Goal: Task Accomplishment & Management: Manage account settings

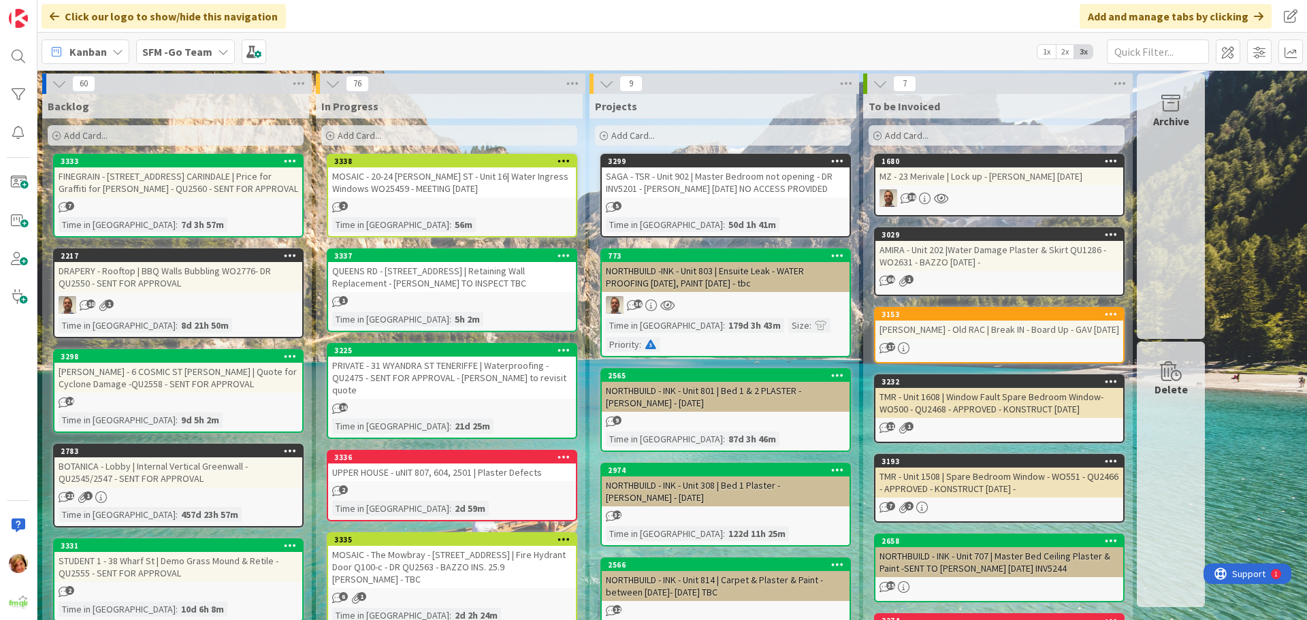
click at [489, 179] on div "MOSAIC - 20-24 [PERSON_NAME] ST - Unit 16| Water Ingress Windows WO25459 - MEET…" at bounding box center [452, 182] width 248 height 30
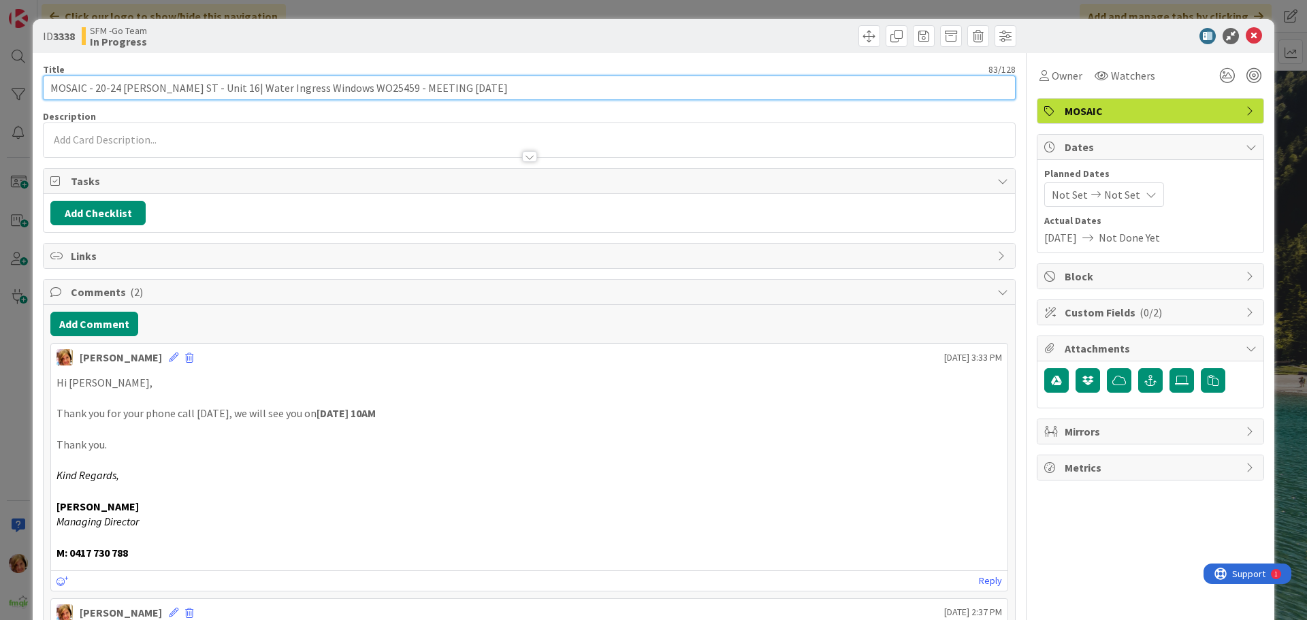
click at [374, 89] on input "MOSAIC - 20-24 [PERSON_NAME] ST - Unit 16| Water Ingress Windows WO25459 - MEET…" at bounding box center [529, 88] width 973 height 25
type input "MOSAIC - 20-24 [PERSON_NAME] ST - Unit 16| Water Ingress Windows WO25459 - DR Q…"
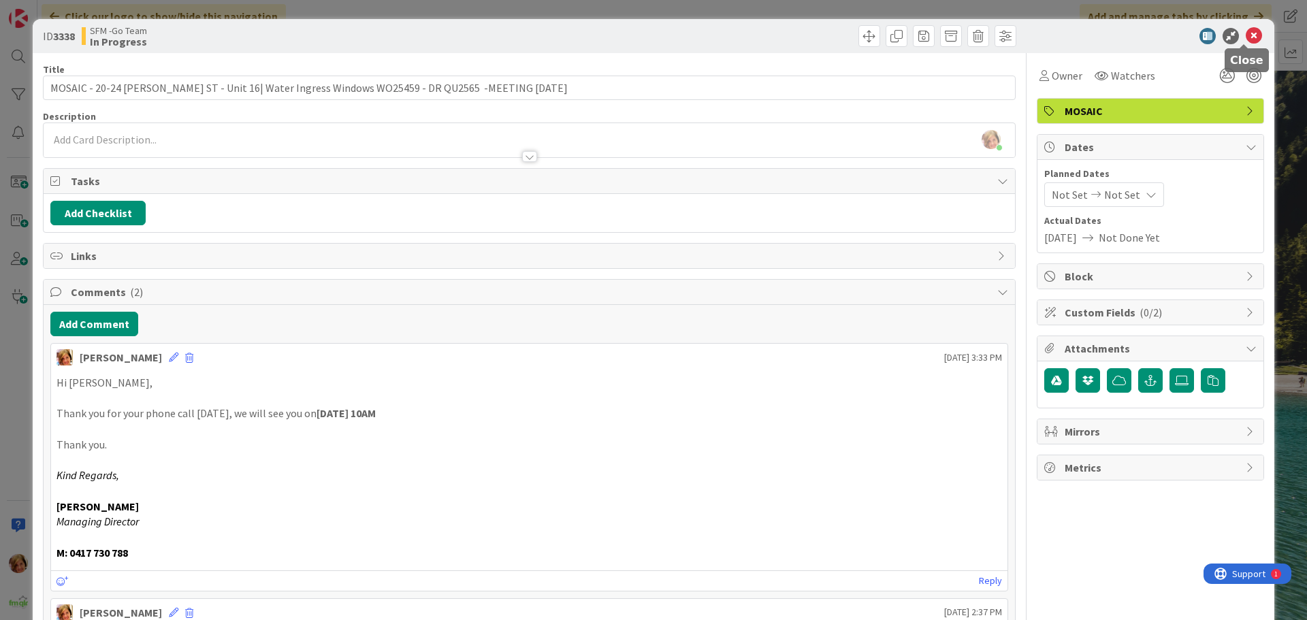
click at [1246, 37] on icon at bounding box center [1254, 36] width 16 height 16
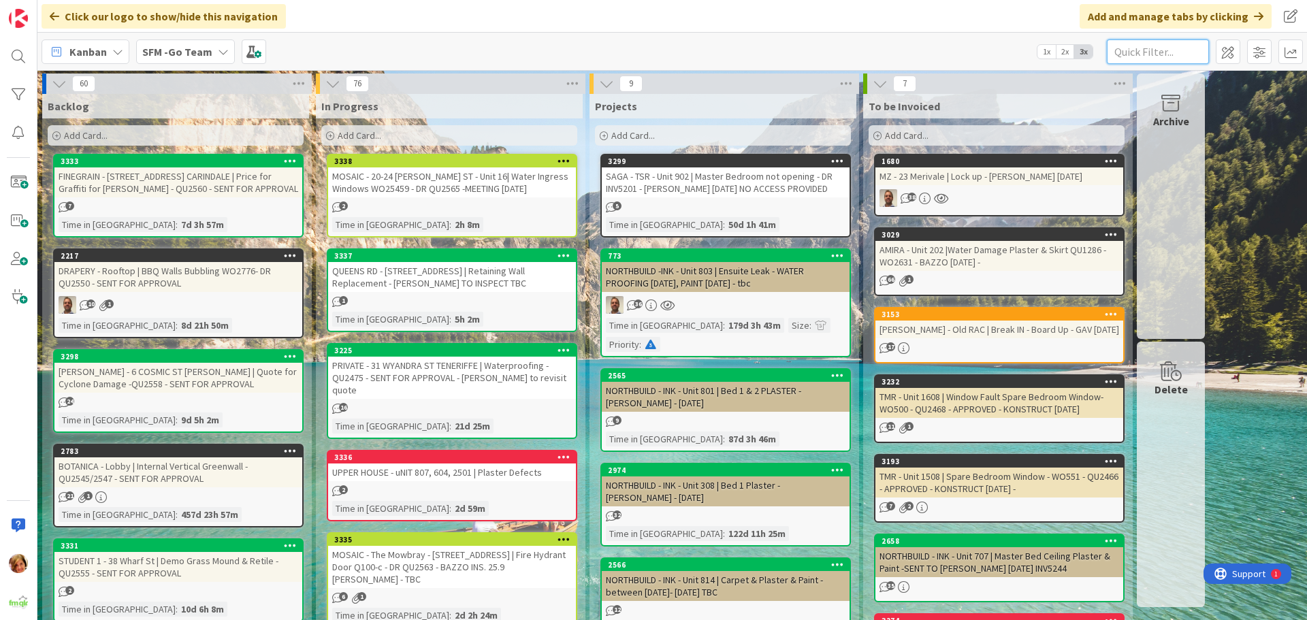
click at [1160, 42] on input "text" at bounding box center [1158, 51] width 102 height 25
type input "MOW"
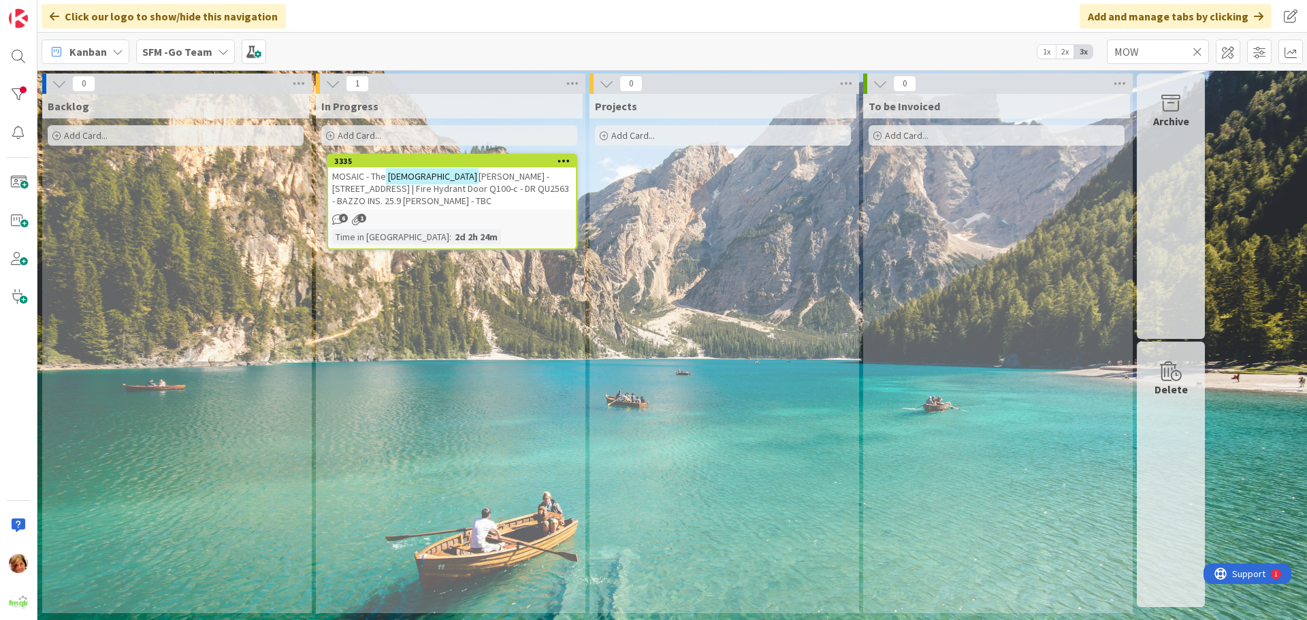
click at [480, 178] on span "[PERSON_NAME] - [STREET_ADDRESS] | Fire Hydrant Door Q100-c - DR QU2563 - BAZZO…" at bounding box center [450, 188] width 237 height 37
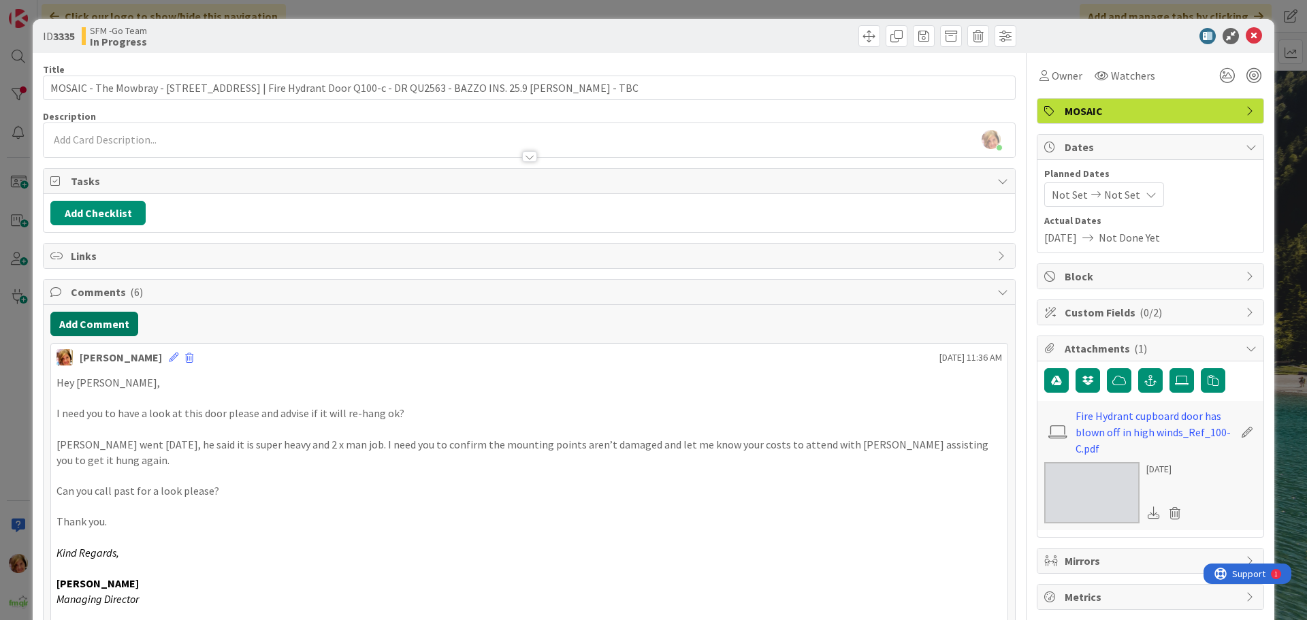
click at [92, 321] on button "Add Comment" at bounding box center [94, 324] width 88 height 25
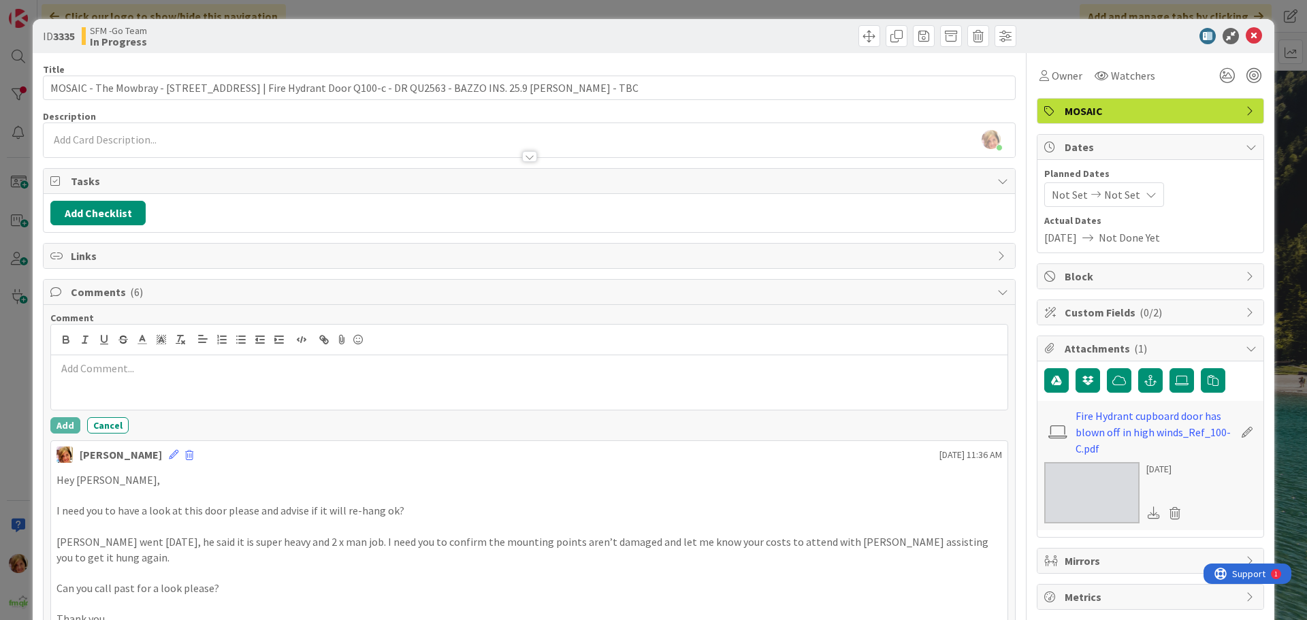
click at [115, 389] on div at bounding box center [529, 382] width 957 height 54
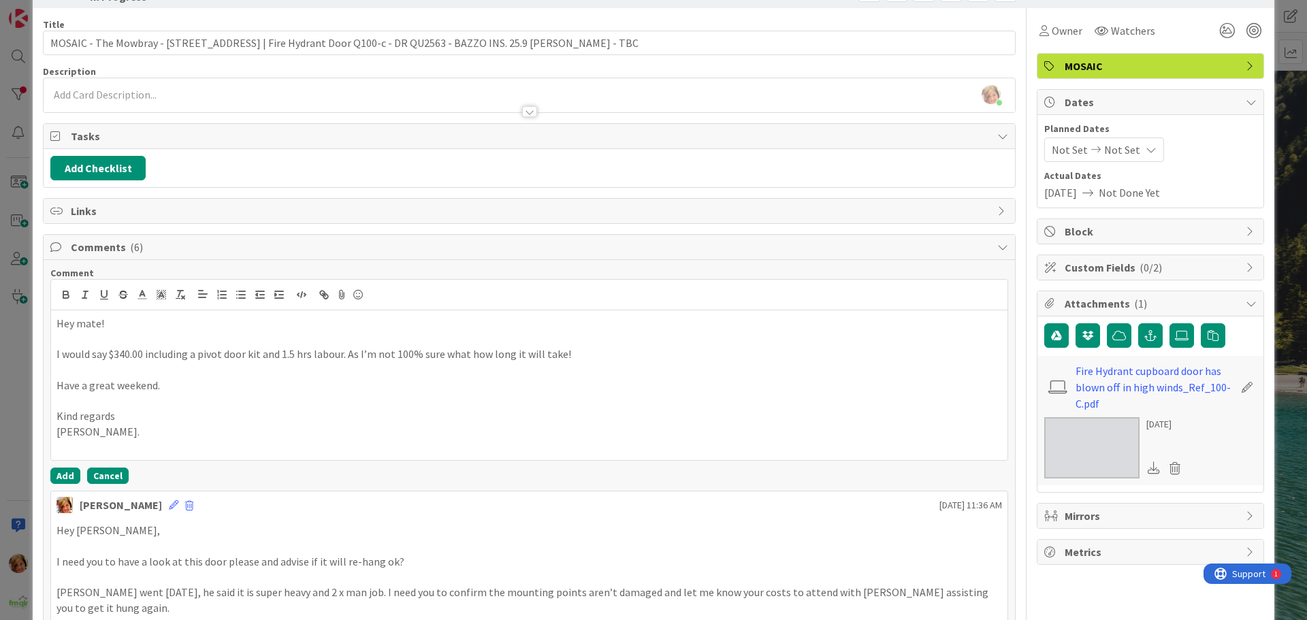
scroll to position [68, 0]
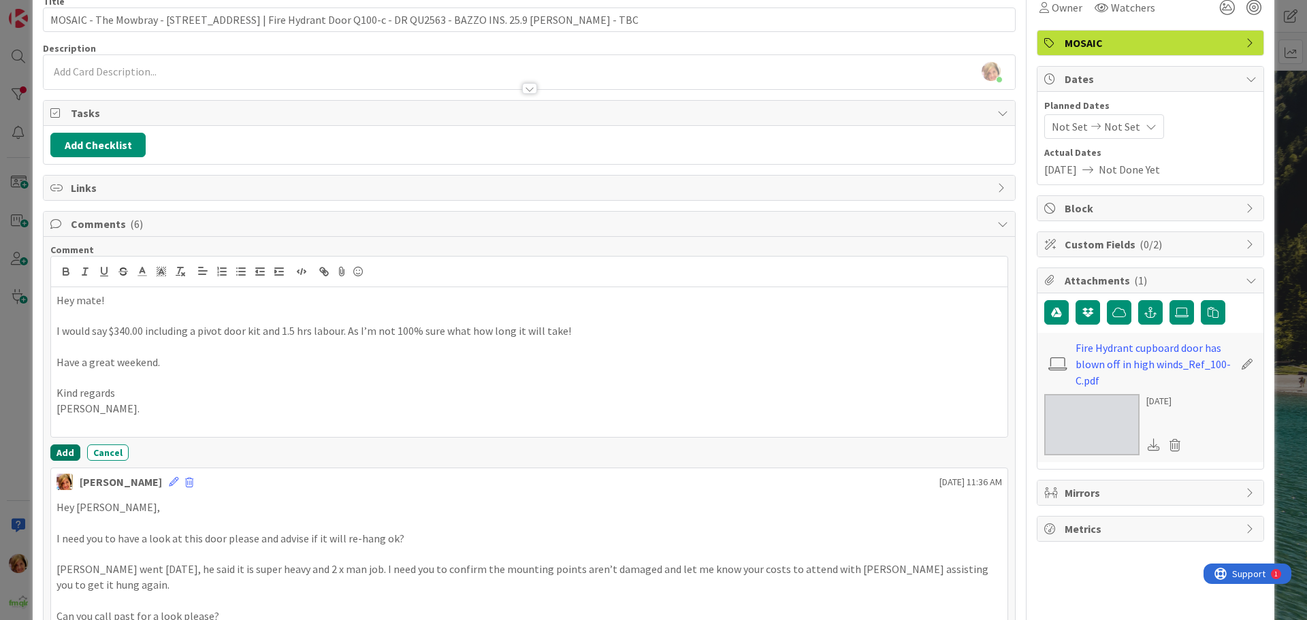
click at [62, 451] on button "Add" at bounding box center [65, 453] width 30 height 16
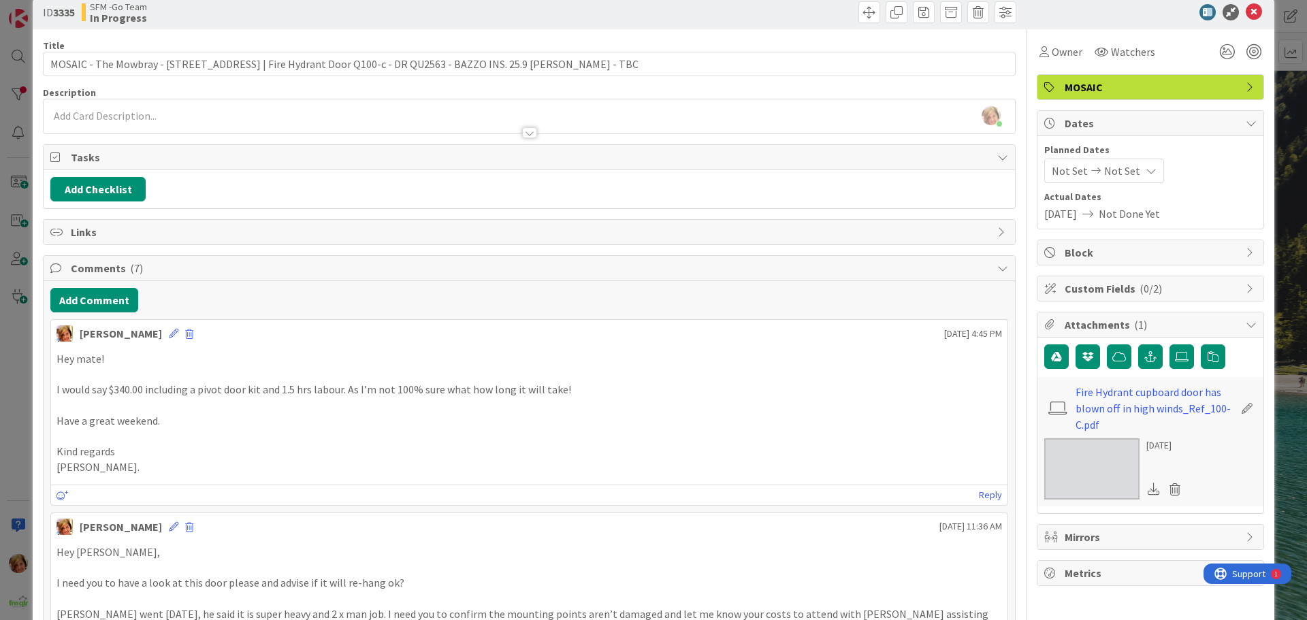
scroll to position [0, 0]
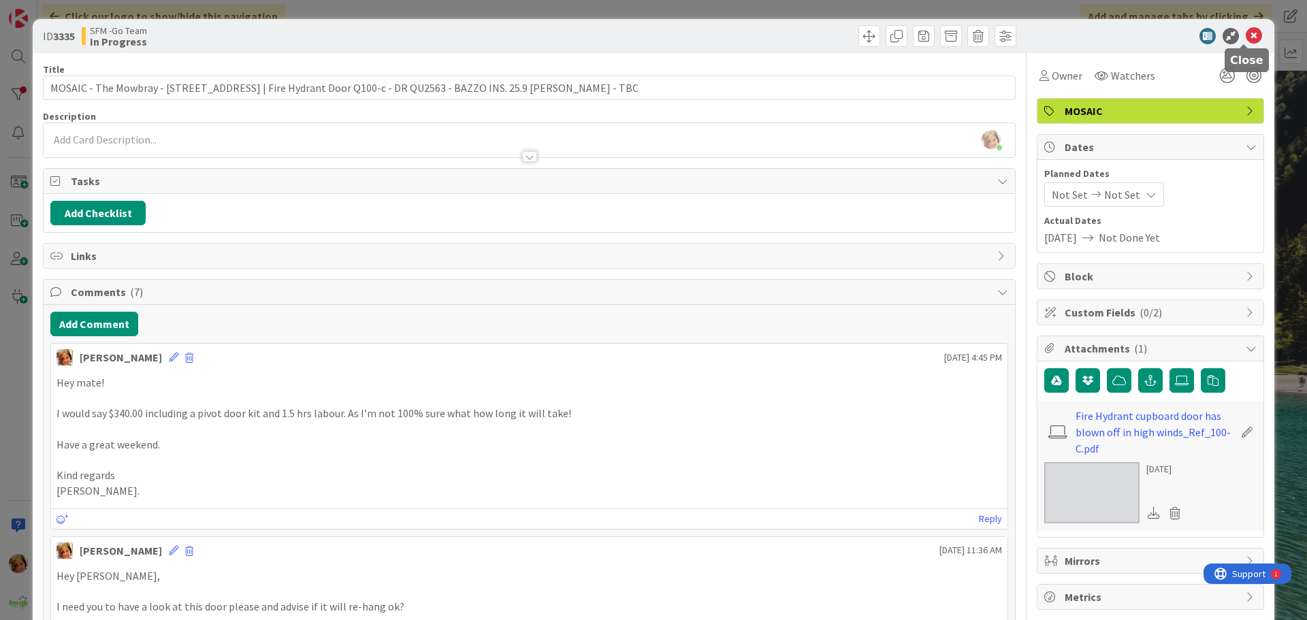
click at [1246, 36] on icon at bounding box center [1254, 36] width 16 height 16
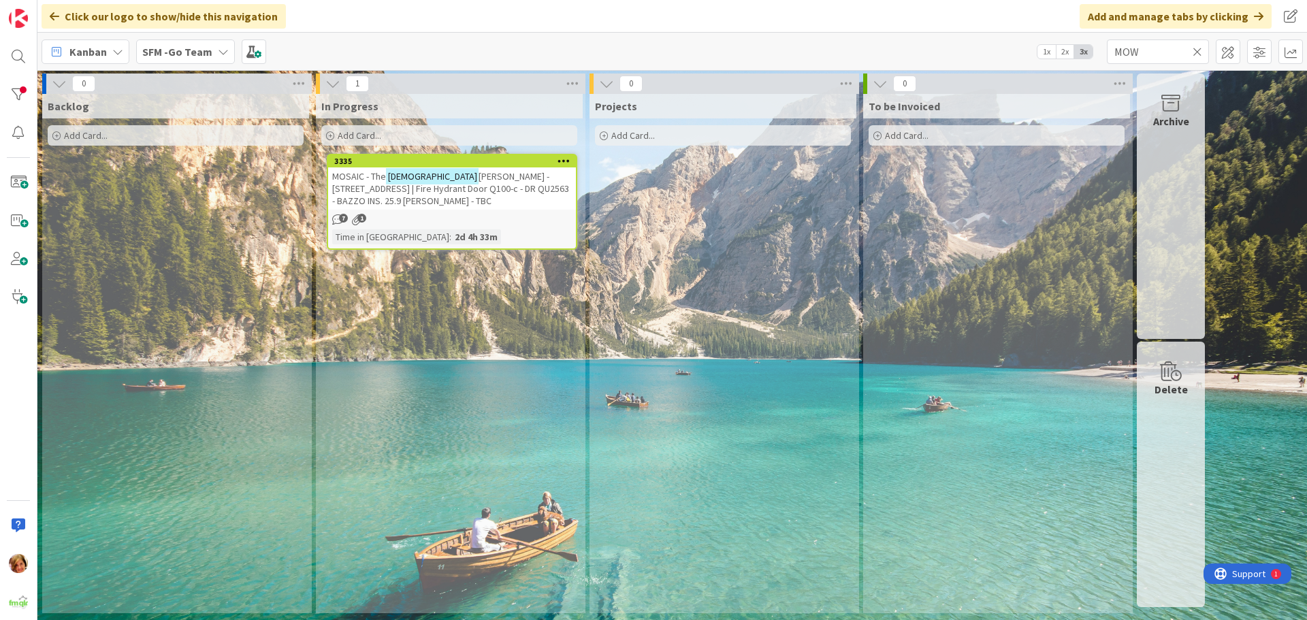
click at [1197, 49] on icon at bounding box center [1198, 52] width 10 height 12
click at [1197, 49] on input "text" at bounding box center [1158, 51] width 102 height 25
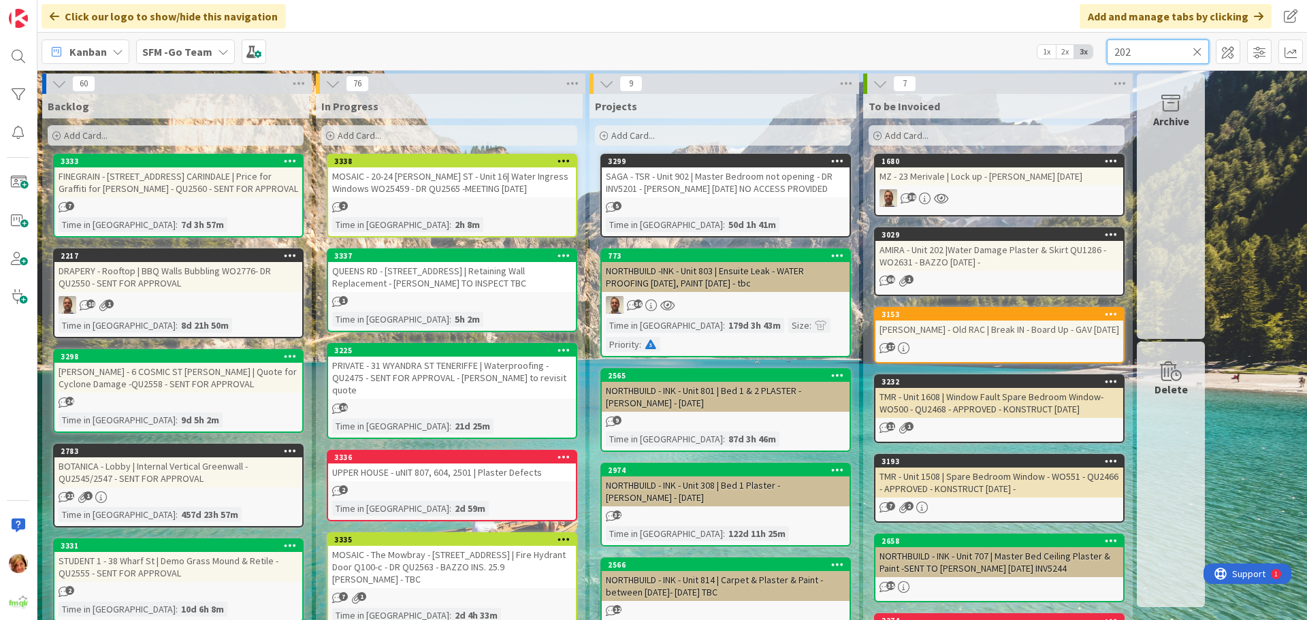
type input "202"
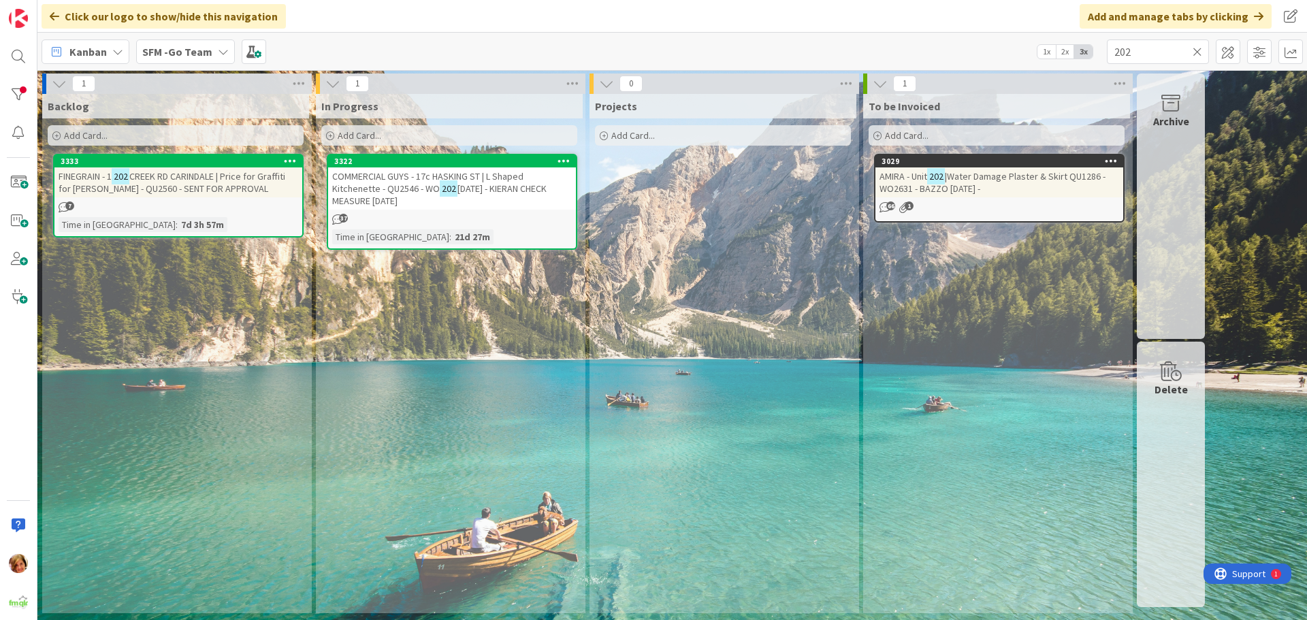
click at [974, 172] on span "|Water Damage Plaster & Skirt QU1286 - WO2631 - BAZZO [DATE] -" at bounding box center [993, 182] width 226 height 25
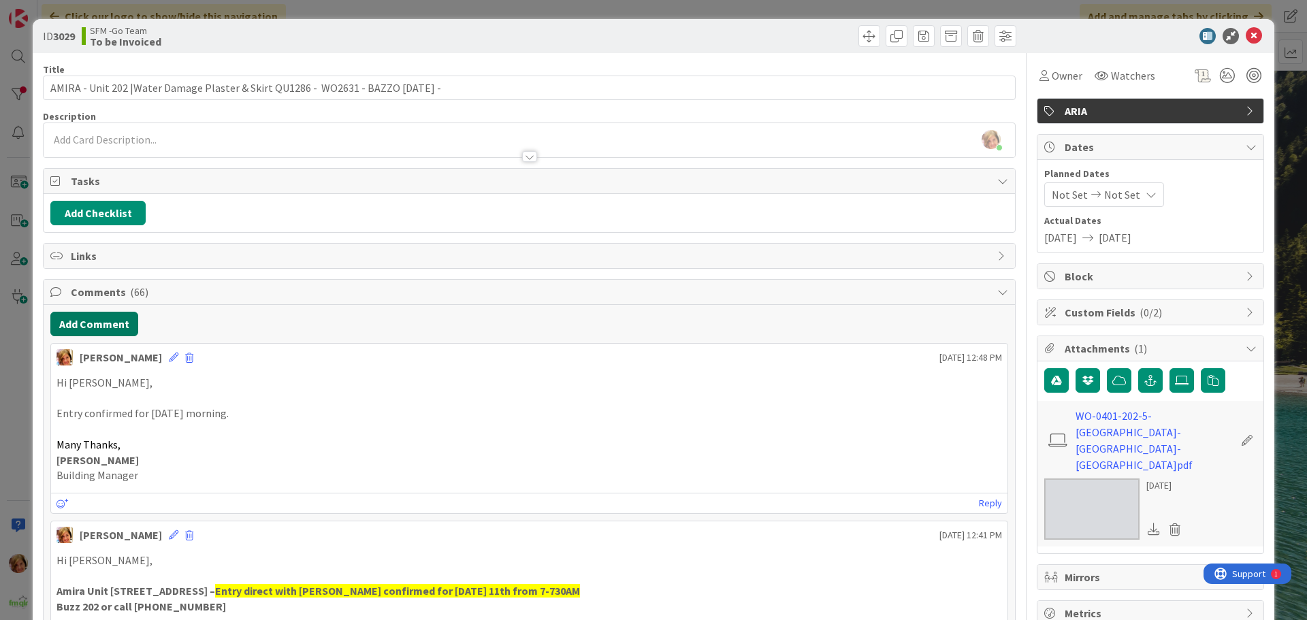
click at [102, 329] on button "Add Comment" at bounding box center [94, 324] width 88 height 25
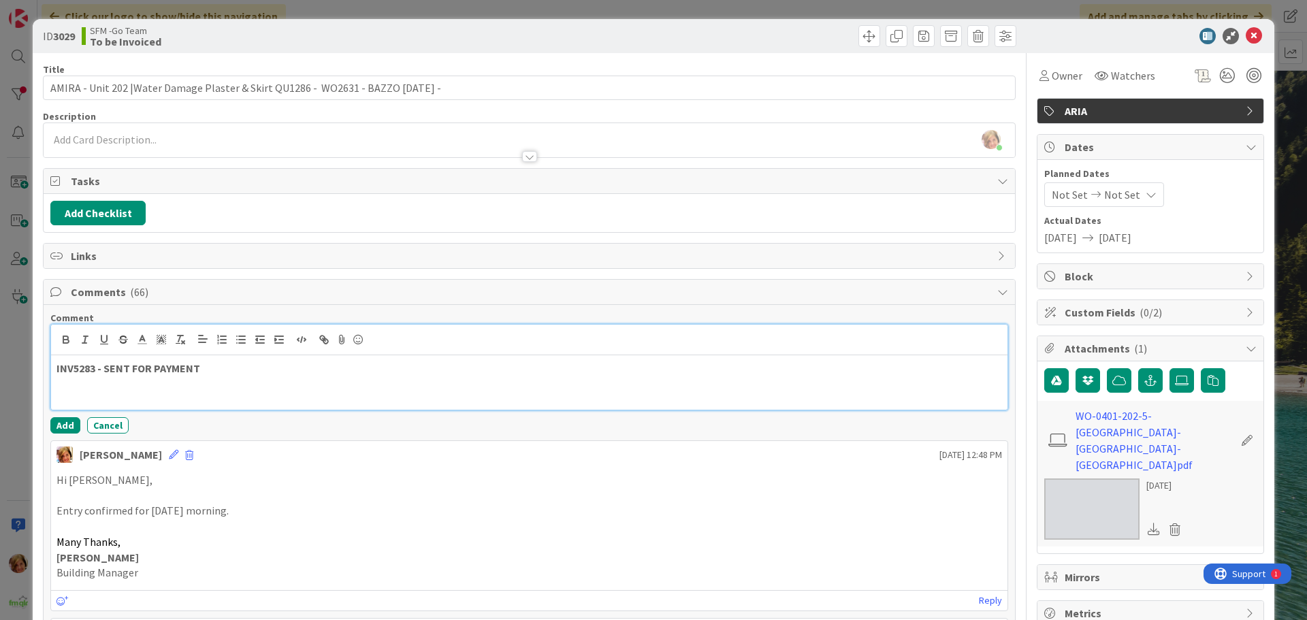
click at [225, 366] on p "INV5283 - SENT FOR PAYMENT" at bounding box center [530, 369] width 946 height 16
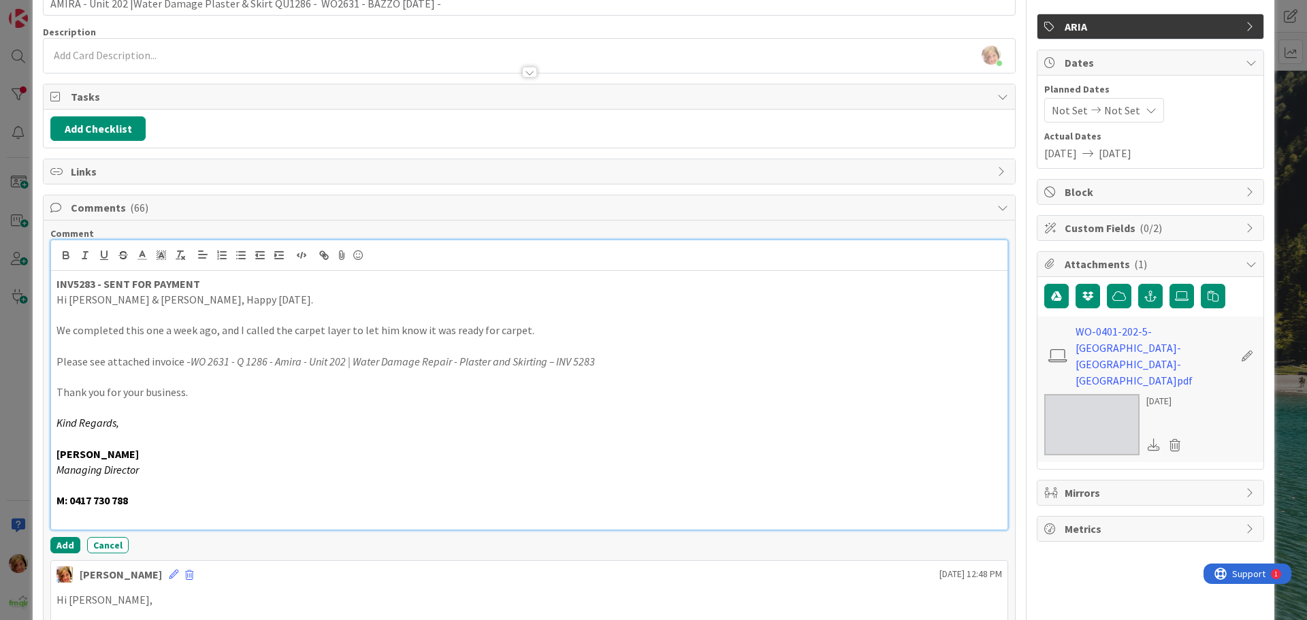
scroll to position [204, 0]
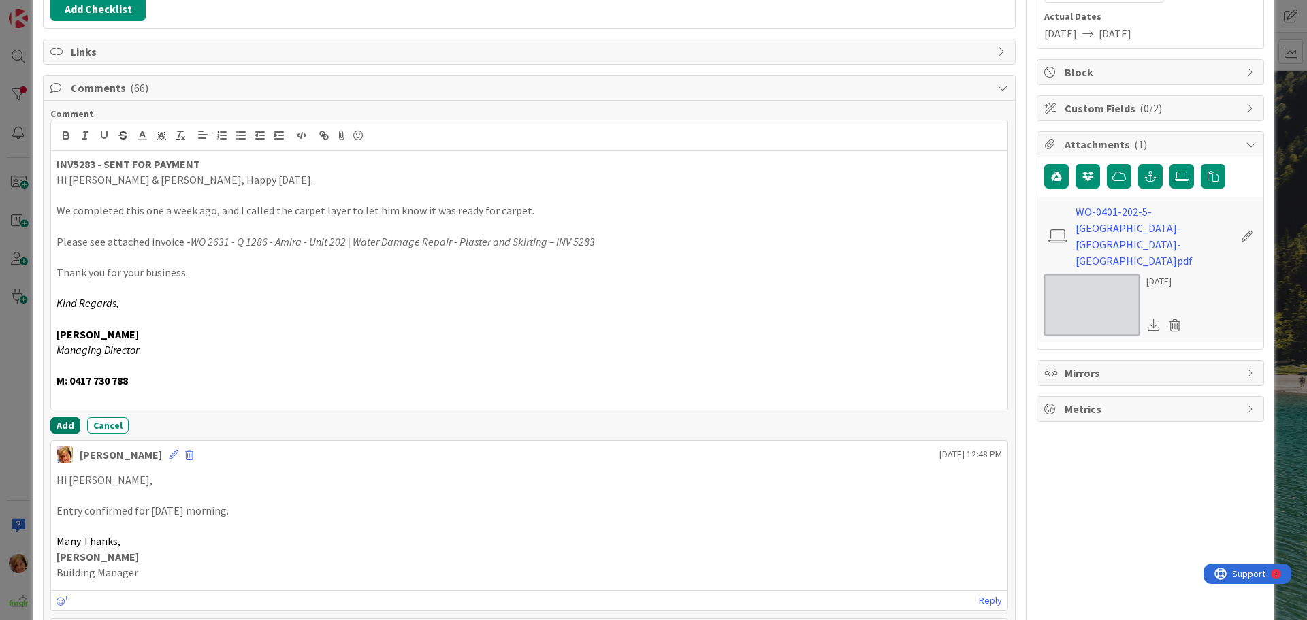
click at [59, 427] on button "Add" at bounding box center [65, 425] width 30 height 16
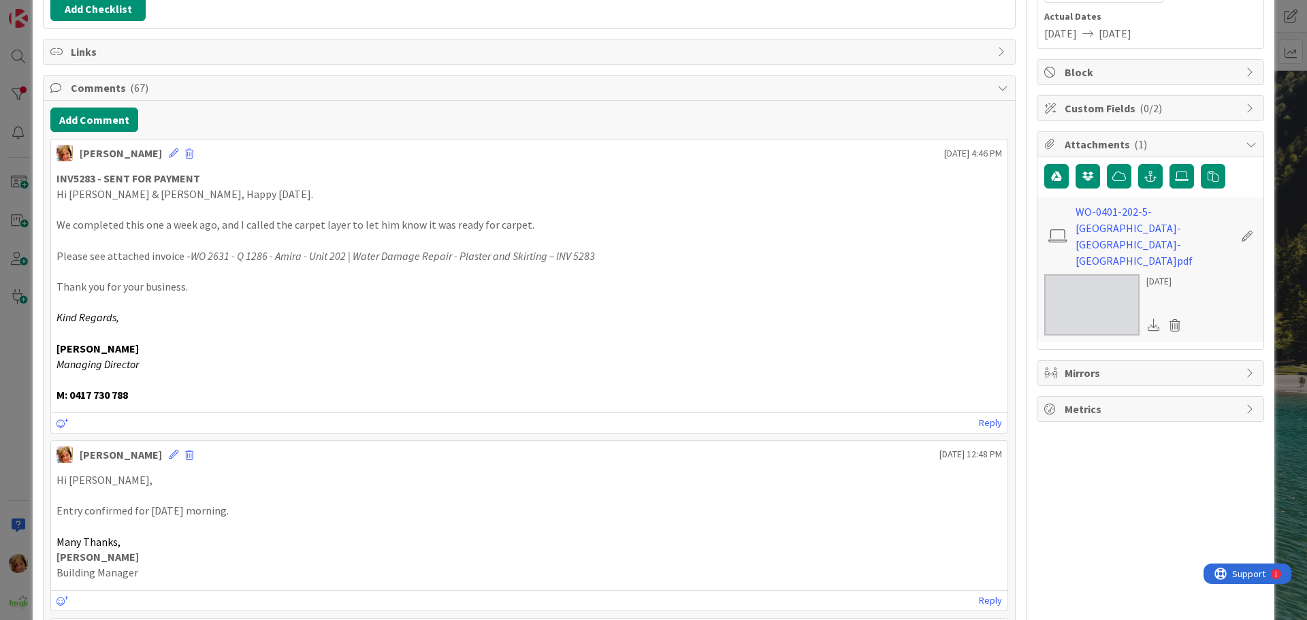
scroll to position [0, 0]
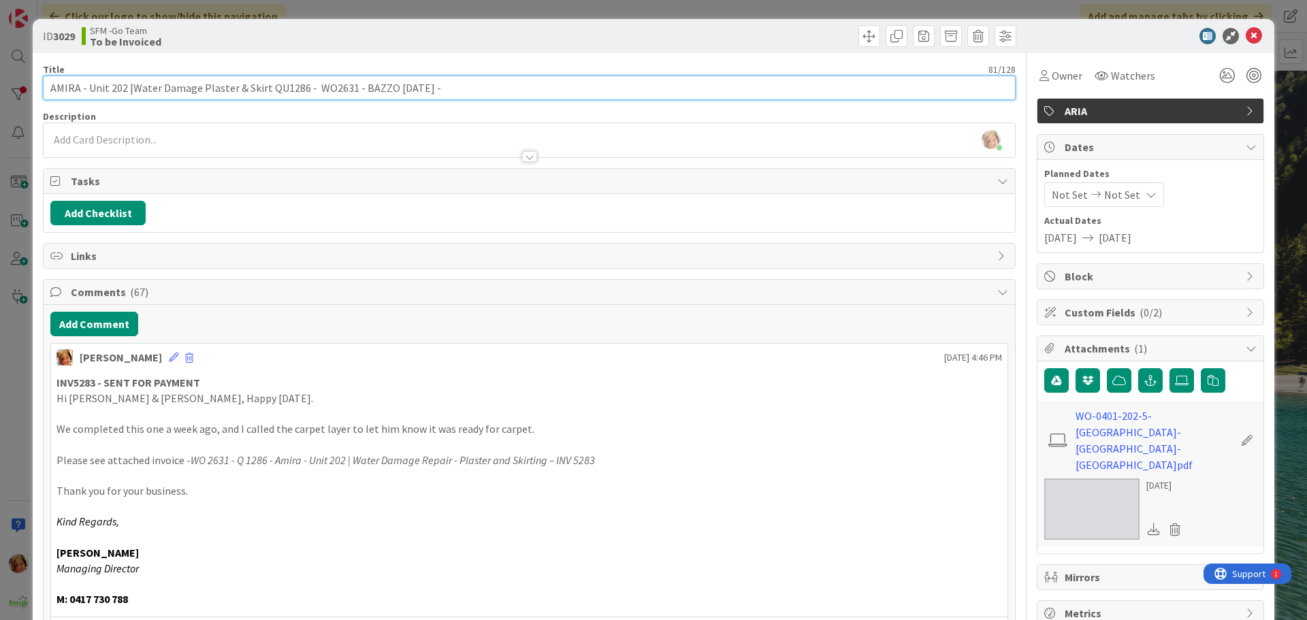
click at [463, 90] on input "AMIRA - Unit 202 |Water Damage Plaster & Skirt QU1286 - WO2631 - BAZZO [DATE] -" at bounding box center [529, 88] width 973 height 25
type input "AMIRA - Unit 202 |Water Damage Plaster & Skirt QU1286 - WO2631 - BAZZO [DATE] -…"
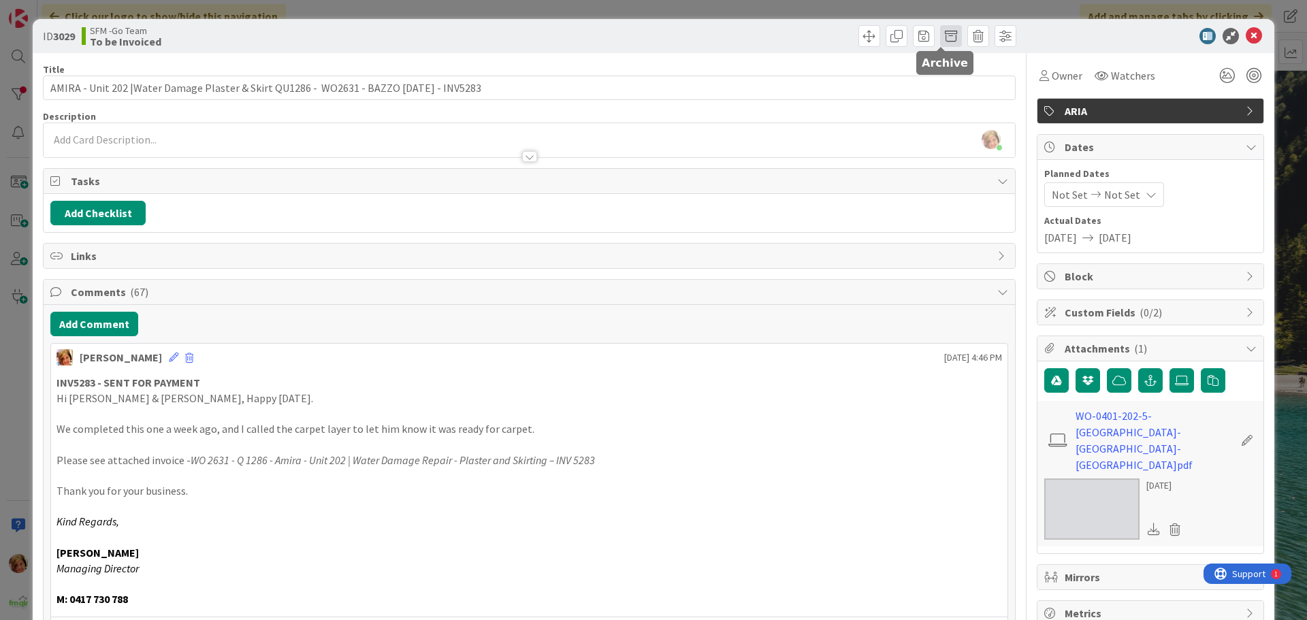
click at [940, 32] on span at bounding box center [951, 36] width 22 height 22
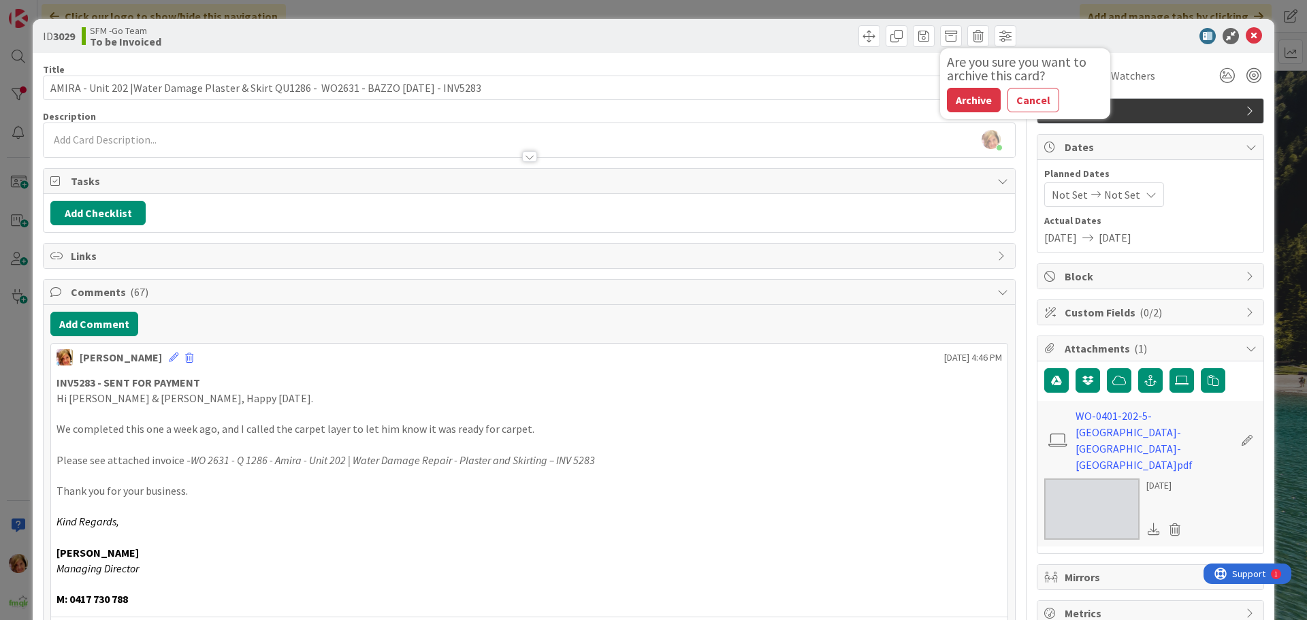
drag, startPoint x: 957, startPoint y: 101, endPoint x: 63, endPoint y: 65, distance: 894.6
click at [957, 101] on button "Archive" at bounding box center [974, 100] width 54 height 25
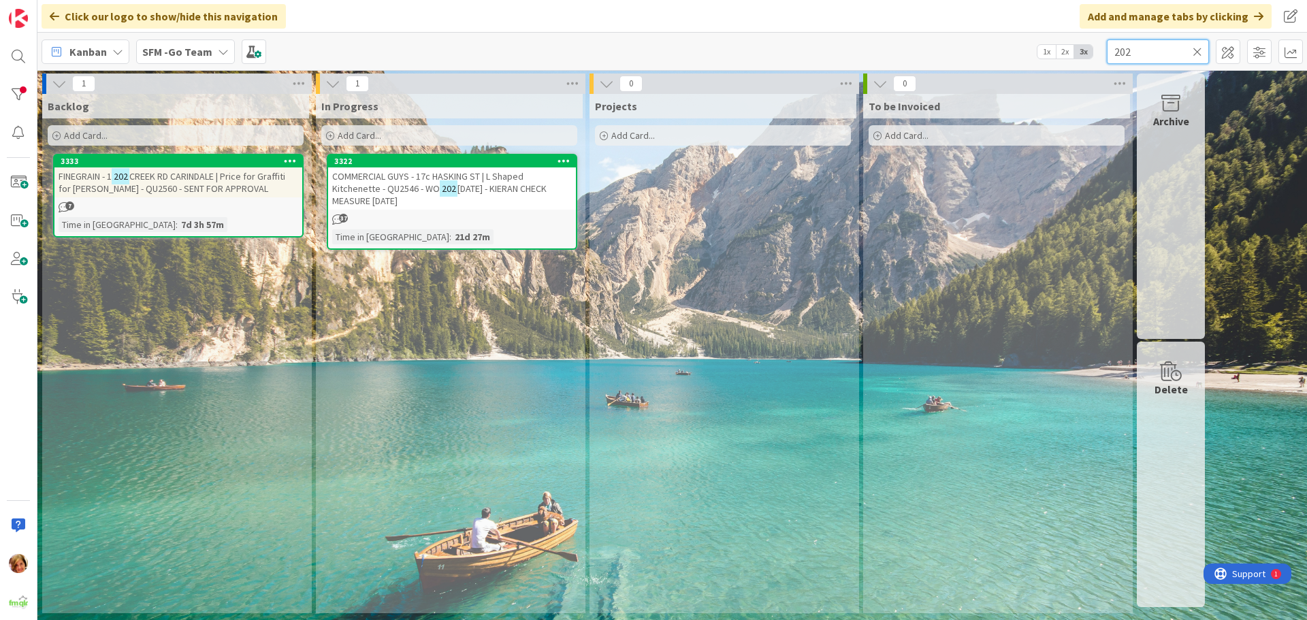
click at [1149, 54] on input "202" at bounding box center [1158, 51] width 102 height 25
type input "2"
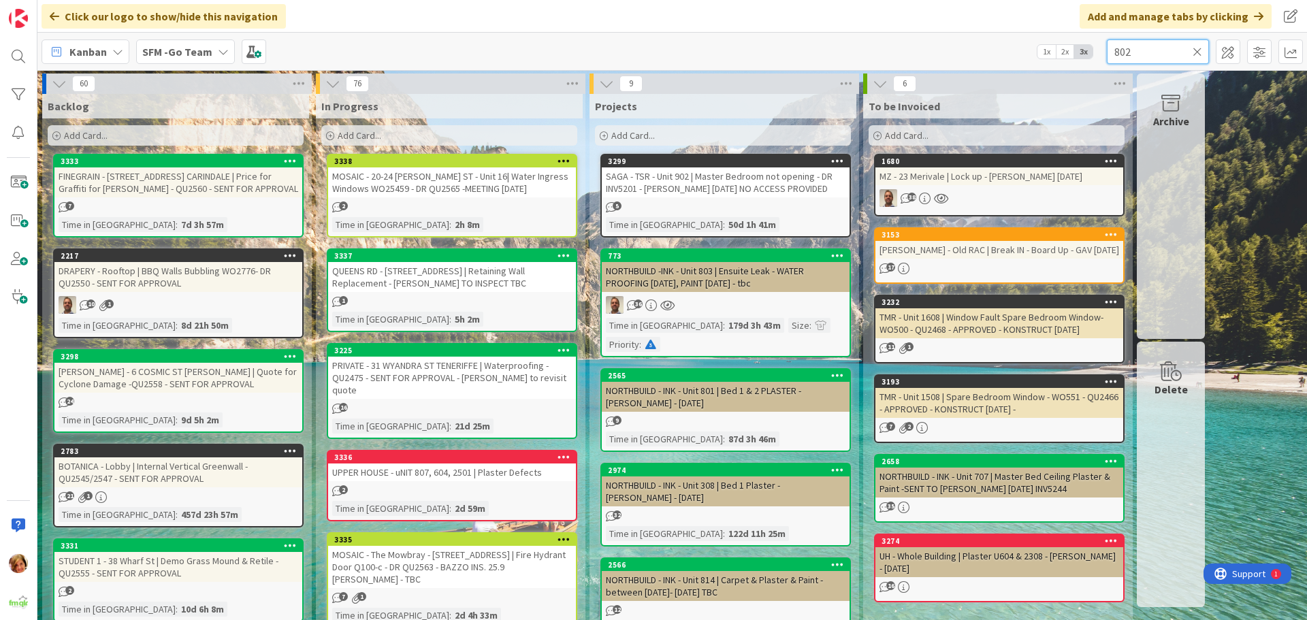
type input "802"
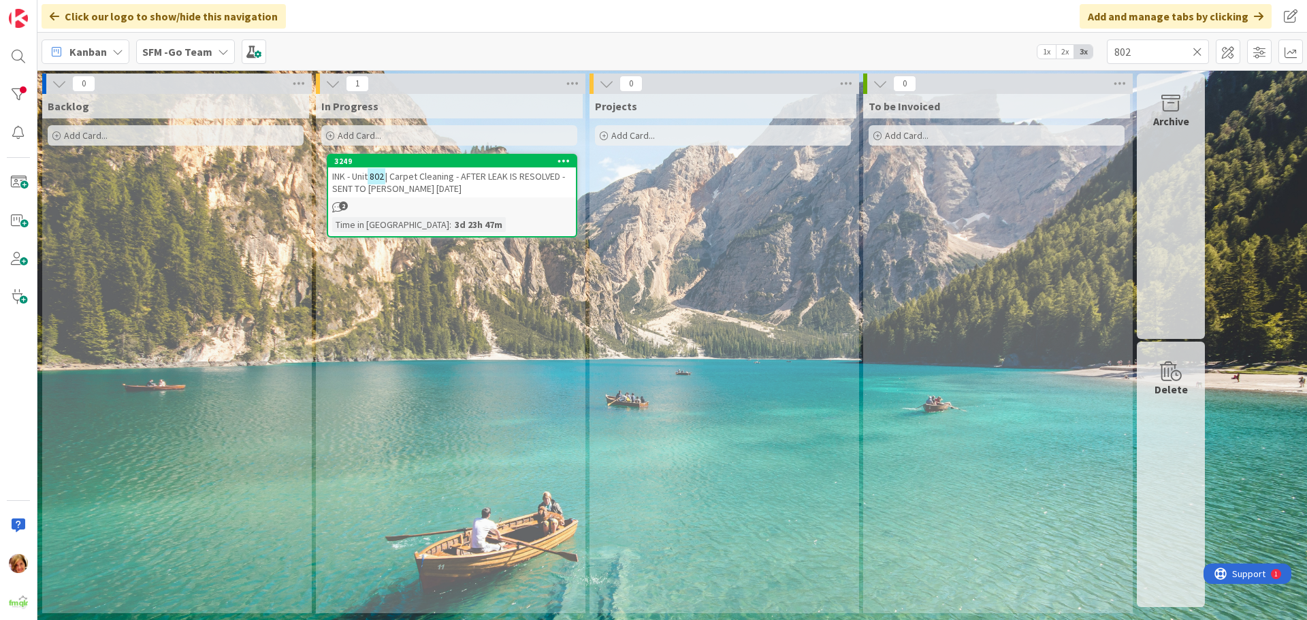
click at [494, 186] on div "INK - Unit 802 | Carpet Cleaning - AFTER LEAK IS RESOLVED - SENT TO [PERSON_NAM…" at bounding box center [452, 182] width 248 height 30
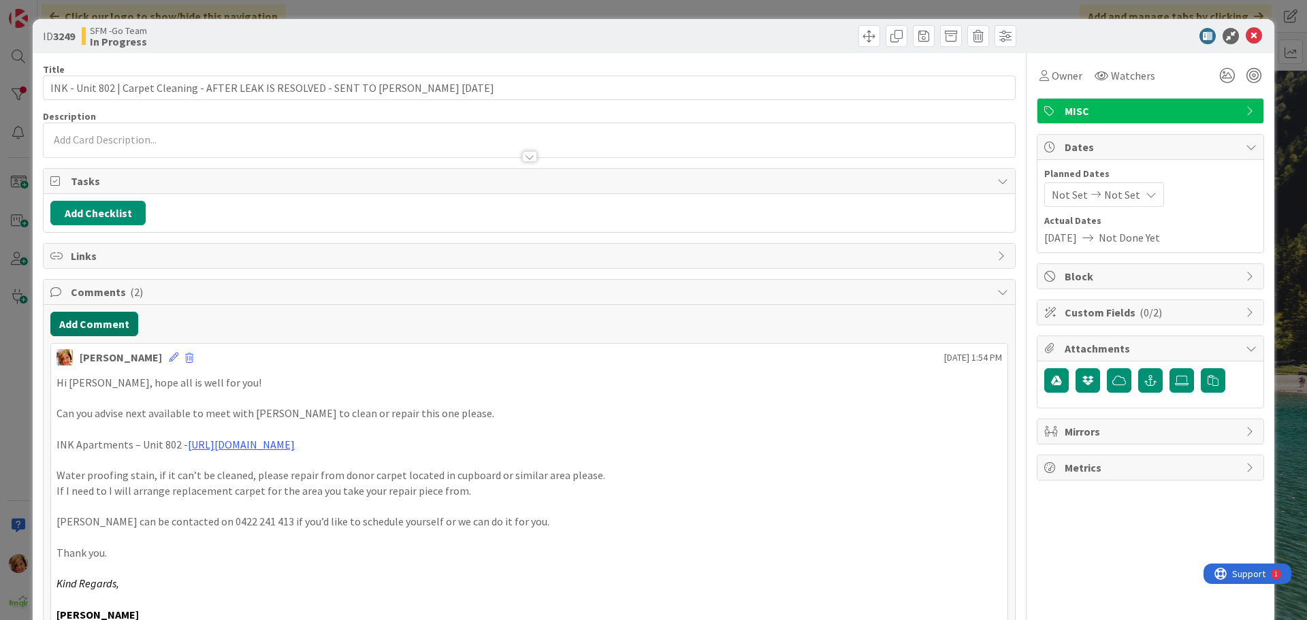
click at [99, 317] on button "Add Comment" at bounding box center [94, 324] width 88 height 25
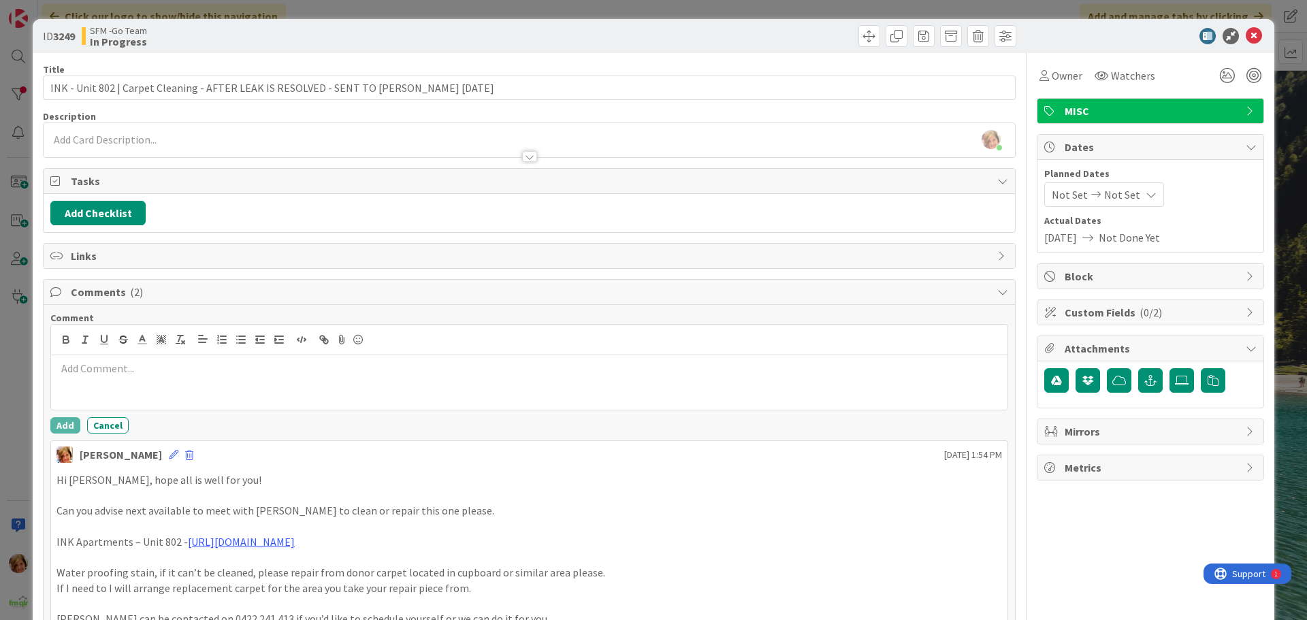
click at [155, 389] on div at bounding box center [529, 382] width 957 height 54
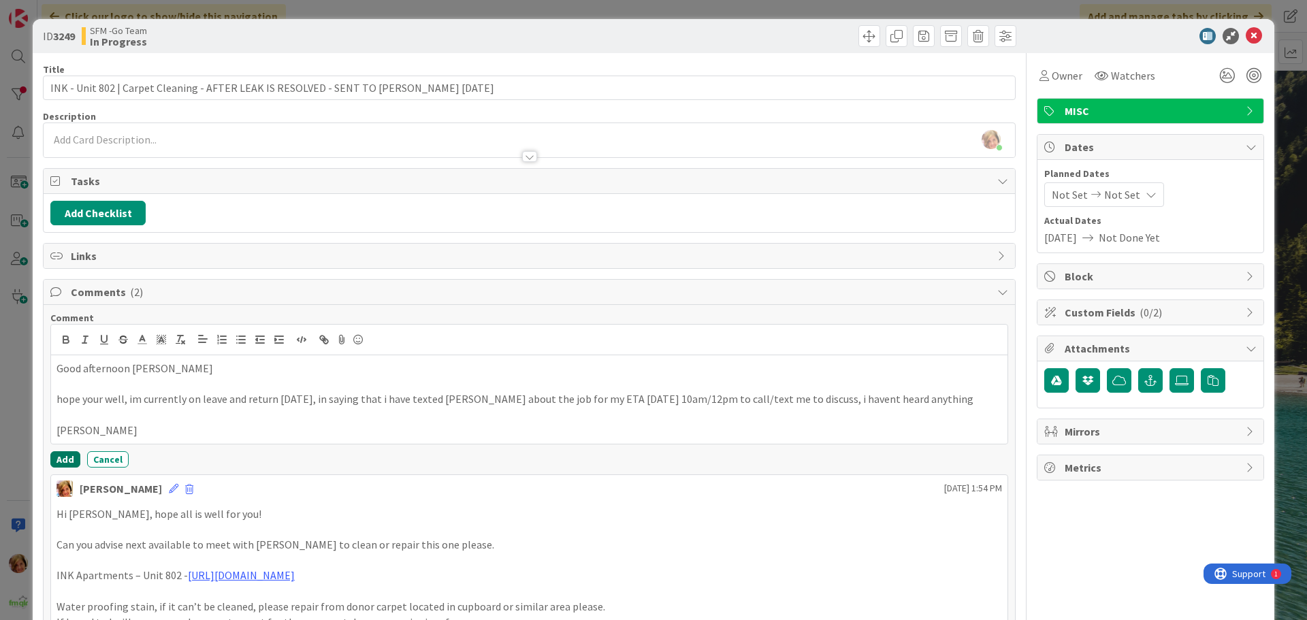
click at [70, 455] on button "Add" at bounding box center [65, 459] width 30 height 16
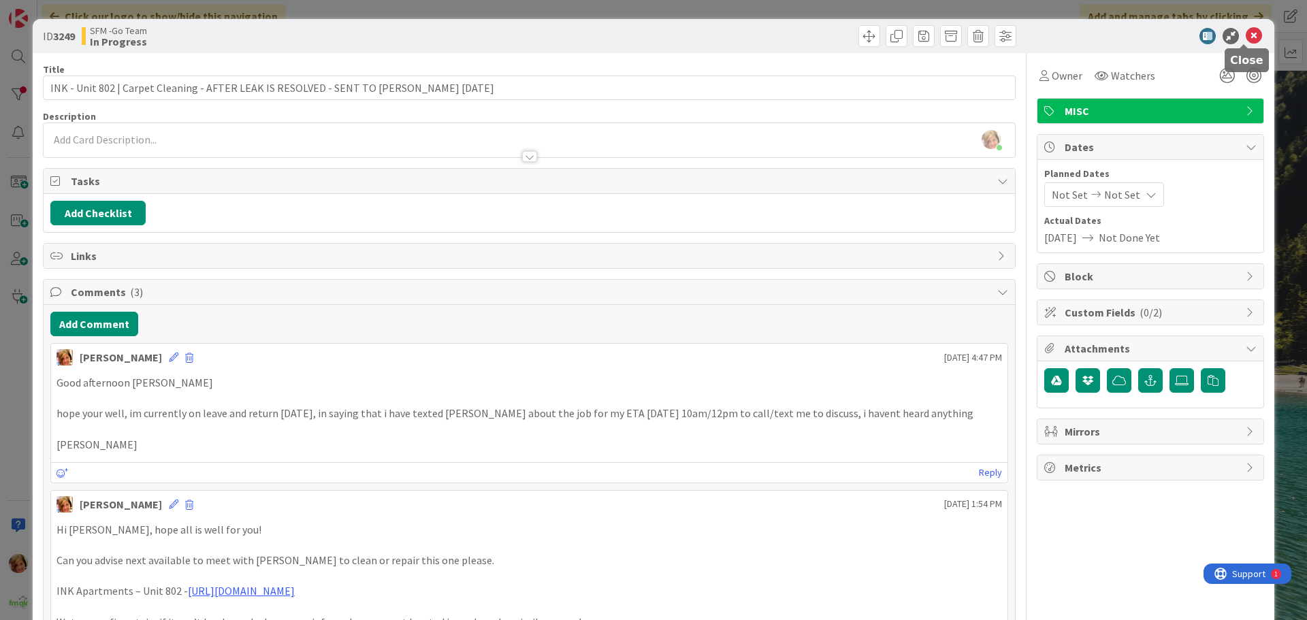
click at [1246, 32] on icon at bounding box center [1254, 36] width 16 height 16
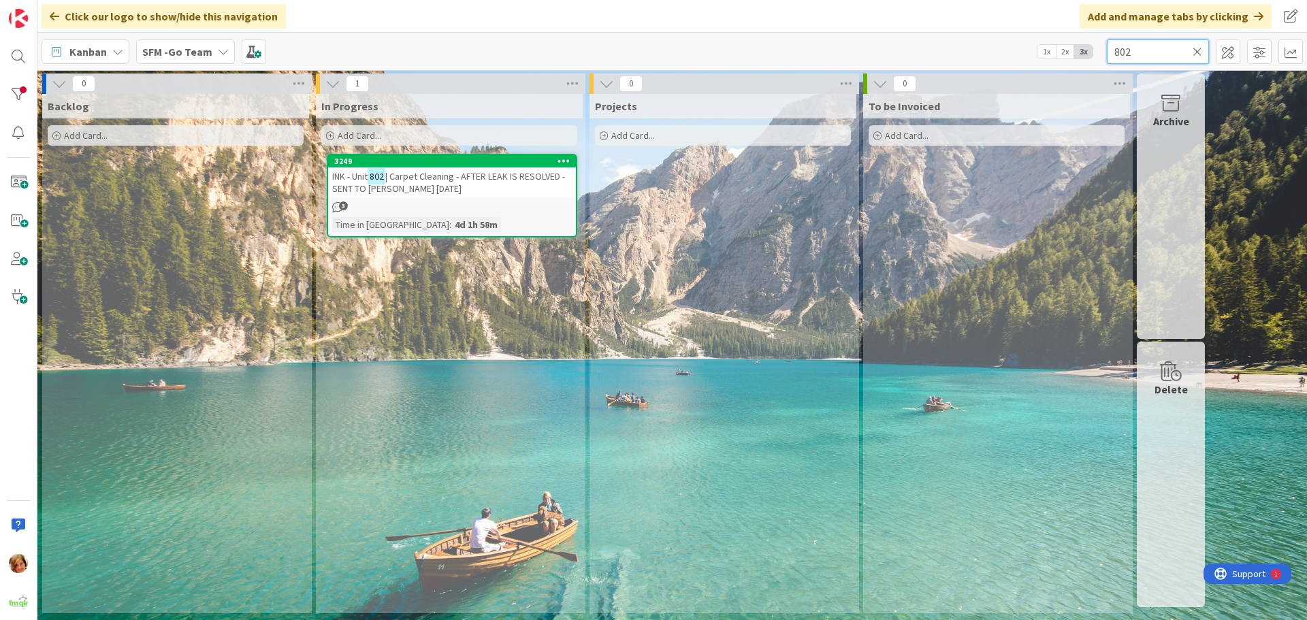
click at [1182, 50] on input "802" at bounding box center [1158, 51] width 102 height 25
type input "8"
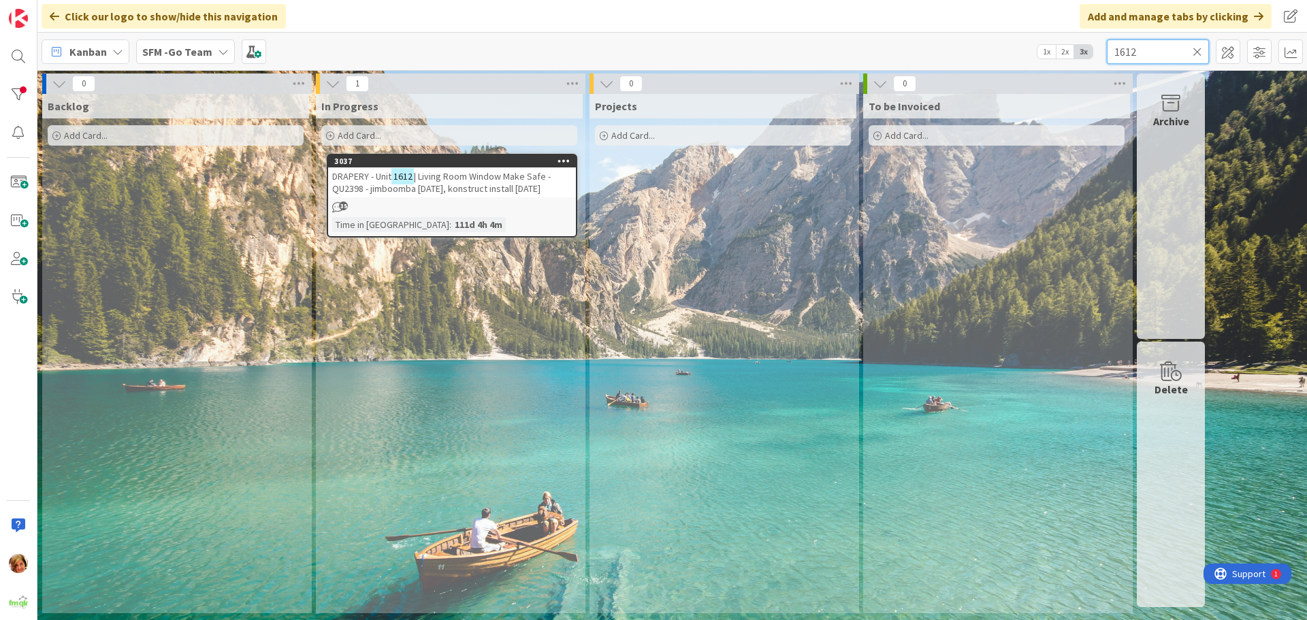
drag, startPoint x: 1182, startPoint y: 50, endPoint x: 1148, endPoint y: 40, distance: 35.4
drag, startPoint x: 1148, startPoint y: 40, endPoint x: 454, endPoint y: 174, distance: 706.6
click at [454, 174] on span "| Living Room Window Make Safe - QU2398 - jimboomba [DATE], konstruct install […" at bounding box center [441, 182] width 219 height 25
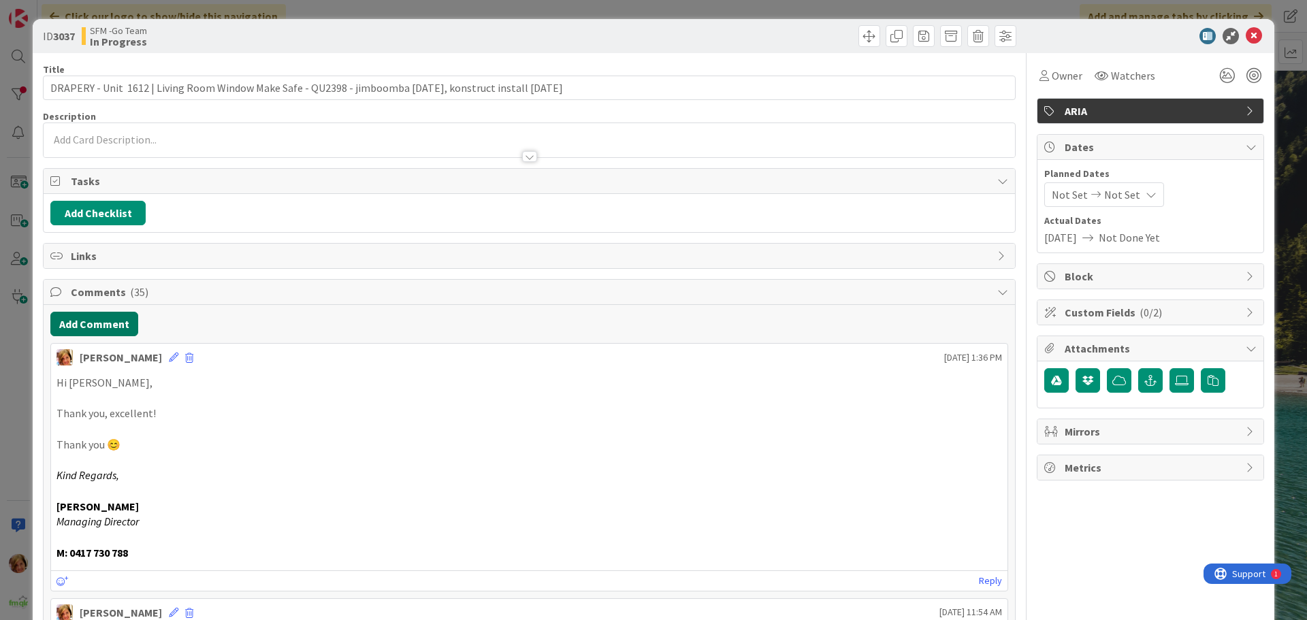
click at [107, 321] on button "Add Comment" at bounding box center [94, 324] width 88 height 25
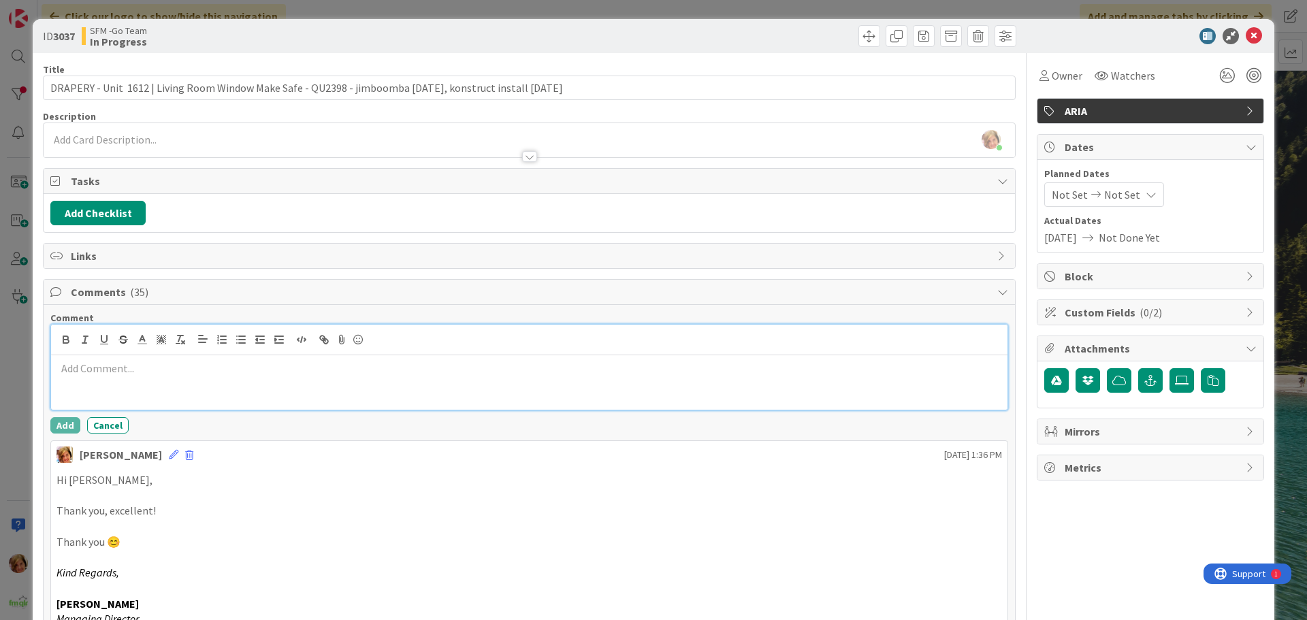
click at [138, 368] on p at bounding box center [530, 369] width 946 height 16
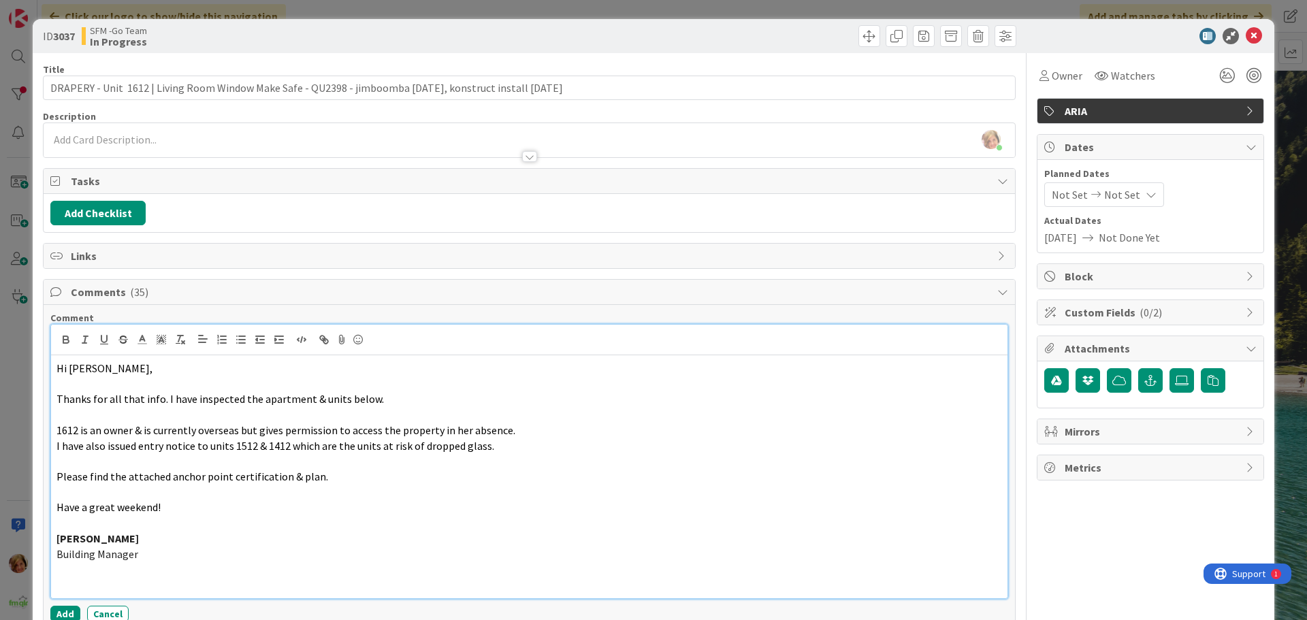
scroll to position [68, 0]
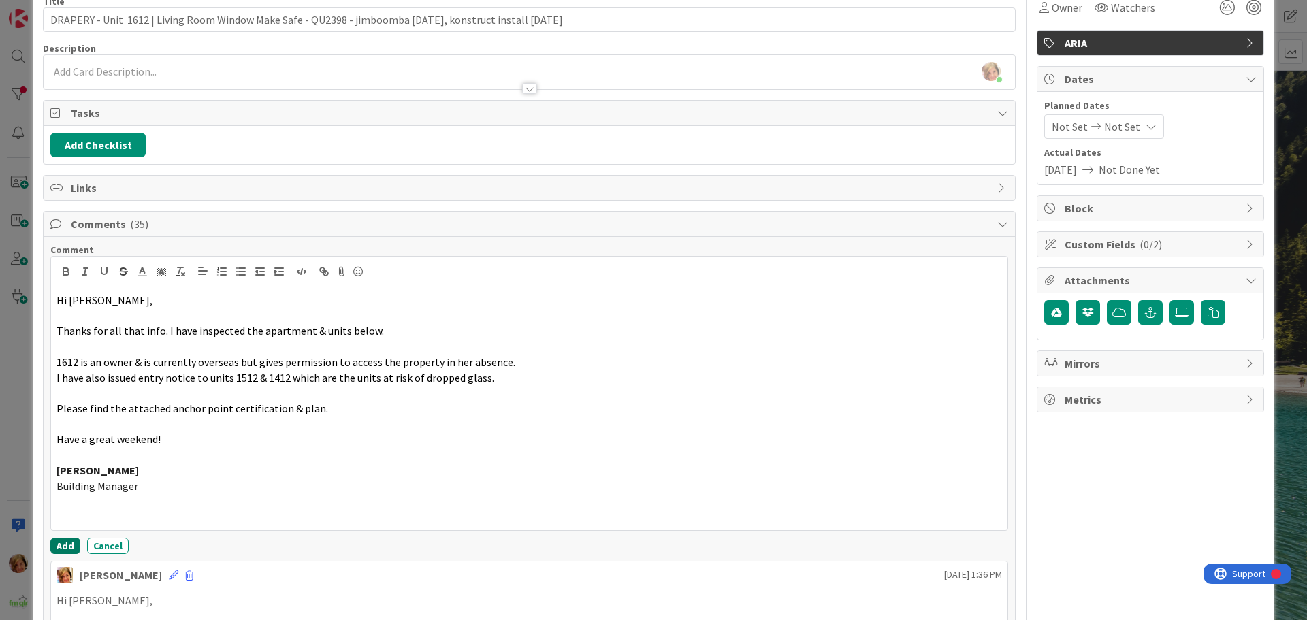
click at [68, 539] on button "Add" at bounding box center [65, 546] width 30 height 16
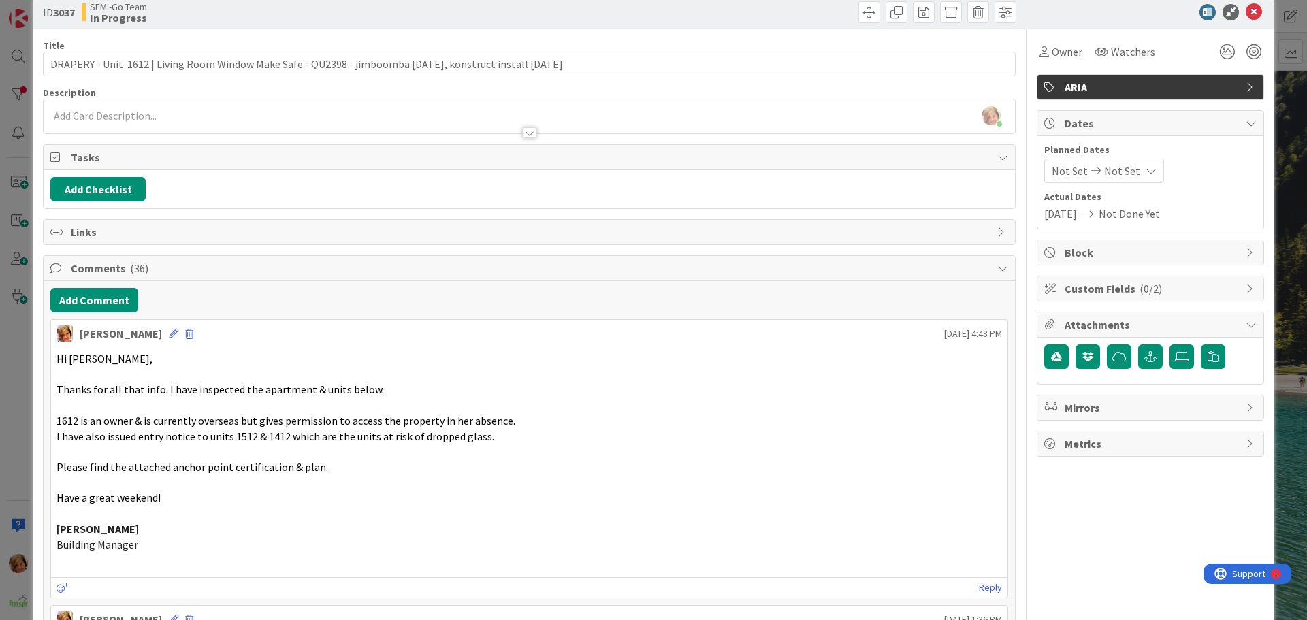
scroll to position [0, 0]
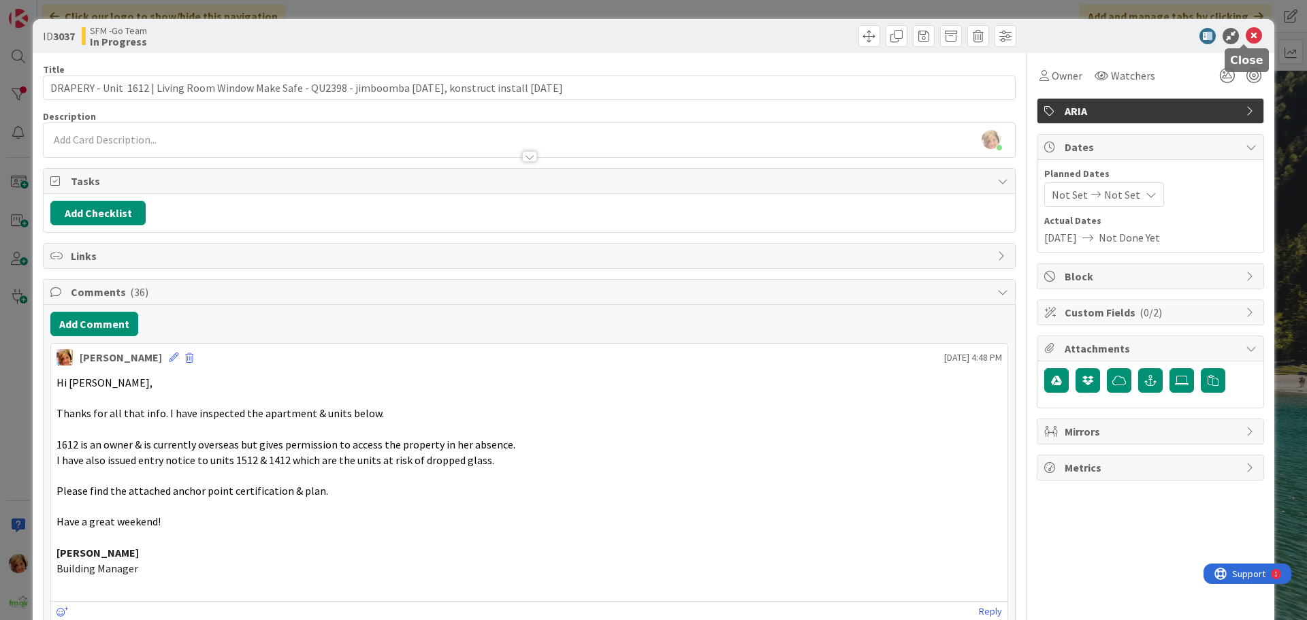
click at [1247, 36] on icon at bounding box center [1254, 36] width 16 height 16
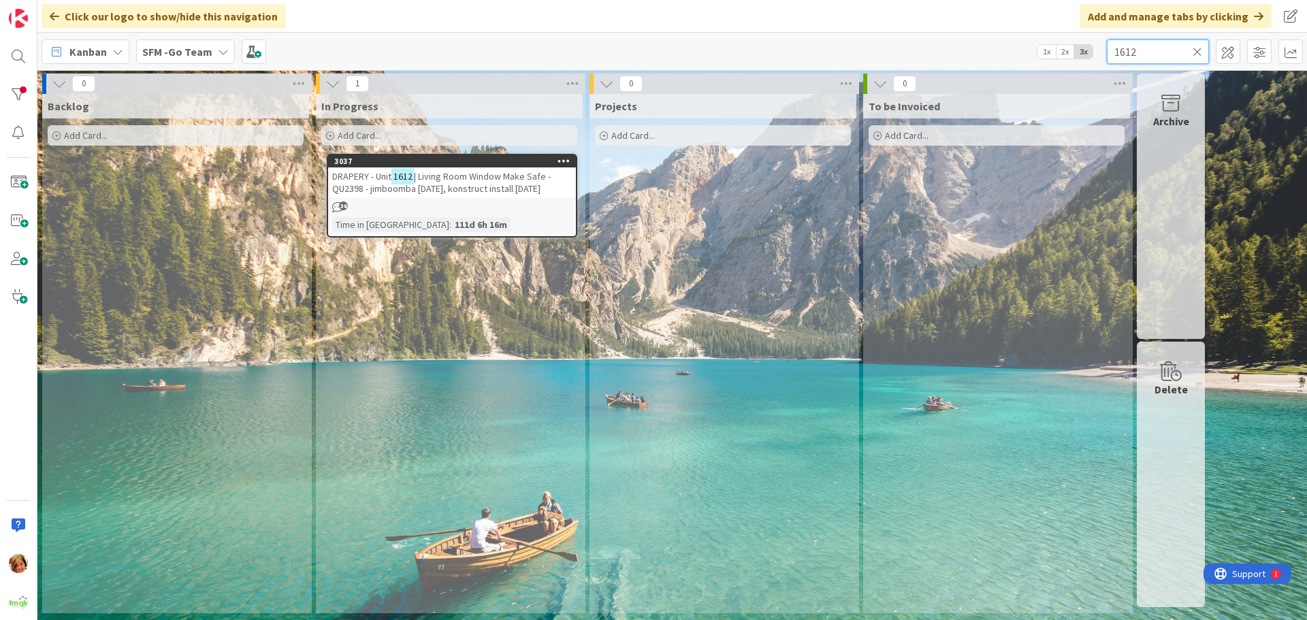
click at [1153, 55] on input "1612" at bounding box center [1158, 51] width 102 height 25
type input "1"
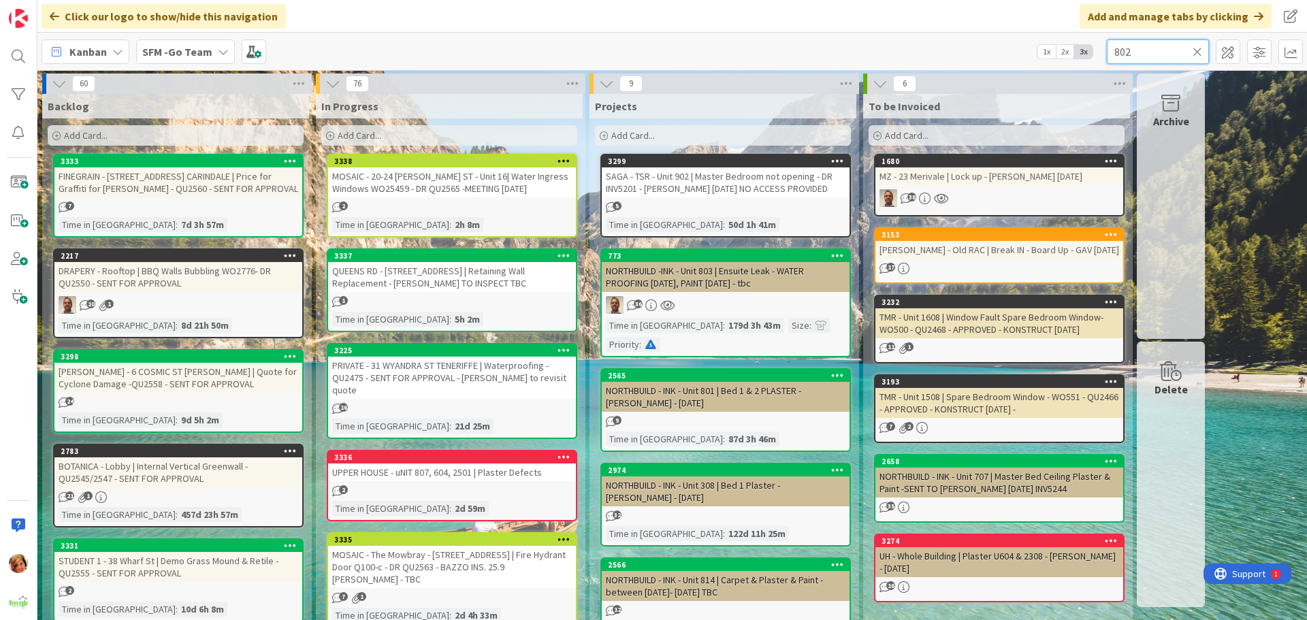
type input "802"
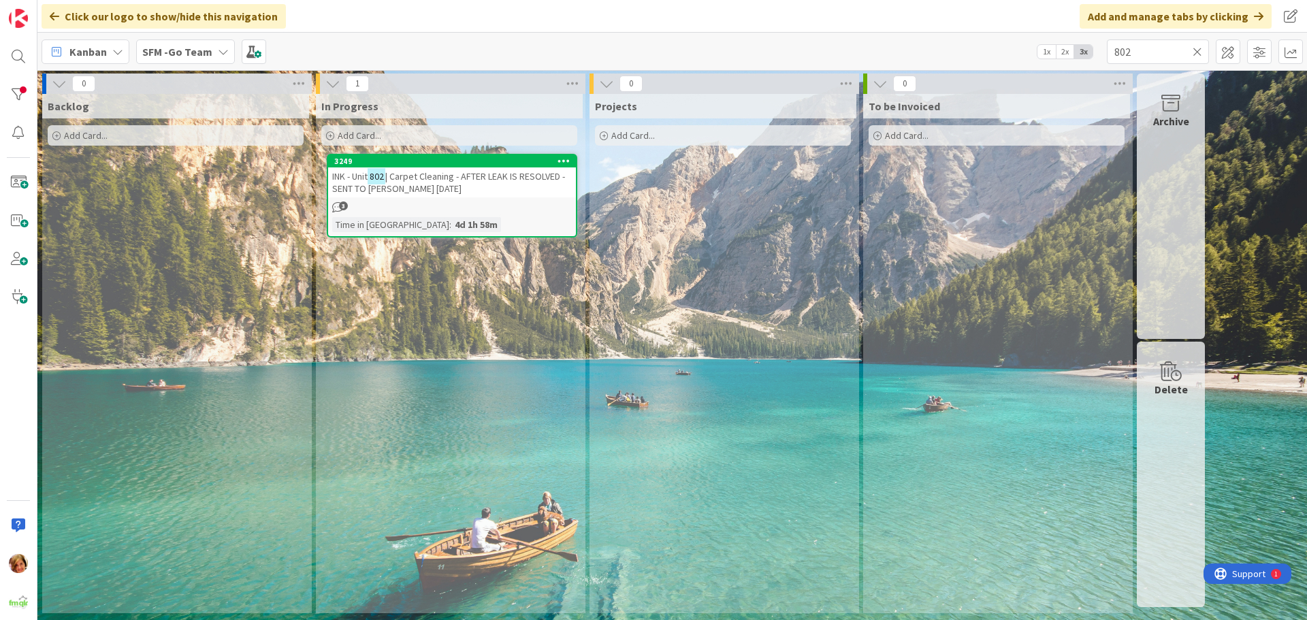
click at [487, 180] on span "| Carpet Cleaning - AFTER LEAK IS RESOLVED - SENT TO [PERSON_NAME] [DATE]" at bounding box center [448, 182] width 233 height 25
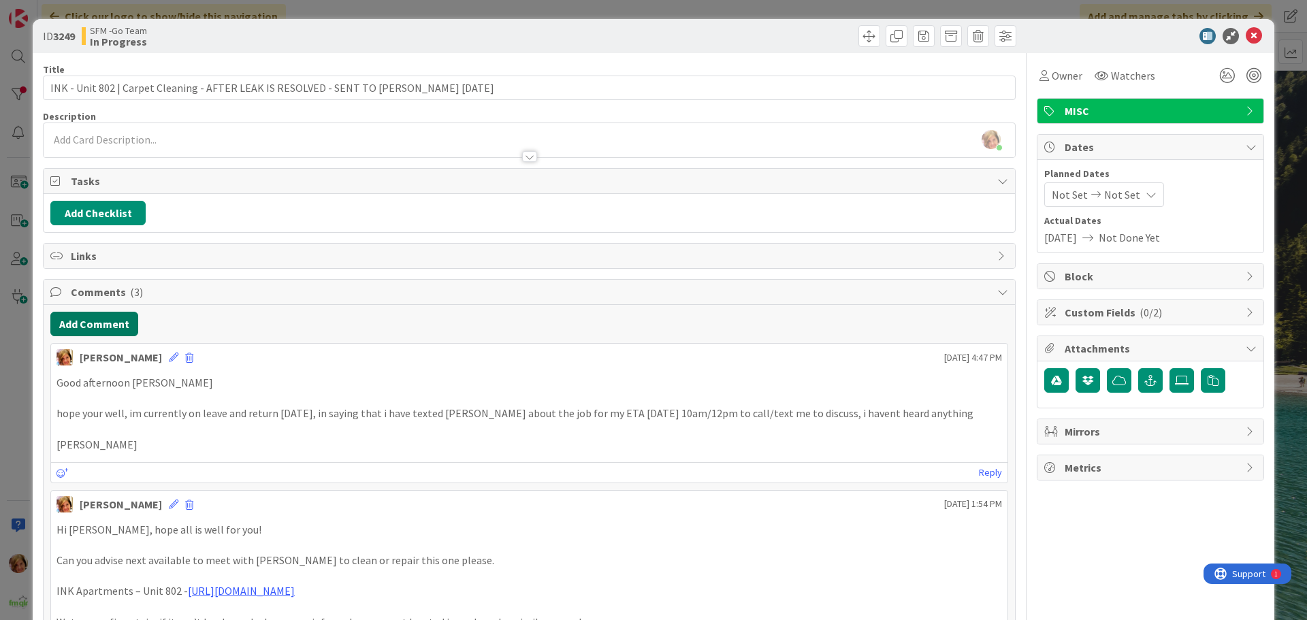
click at [101, 324] on button "Add Comment" at bounding box center [94, 324] width 88 height 25
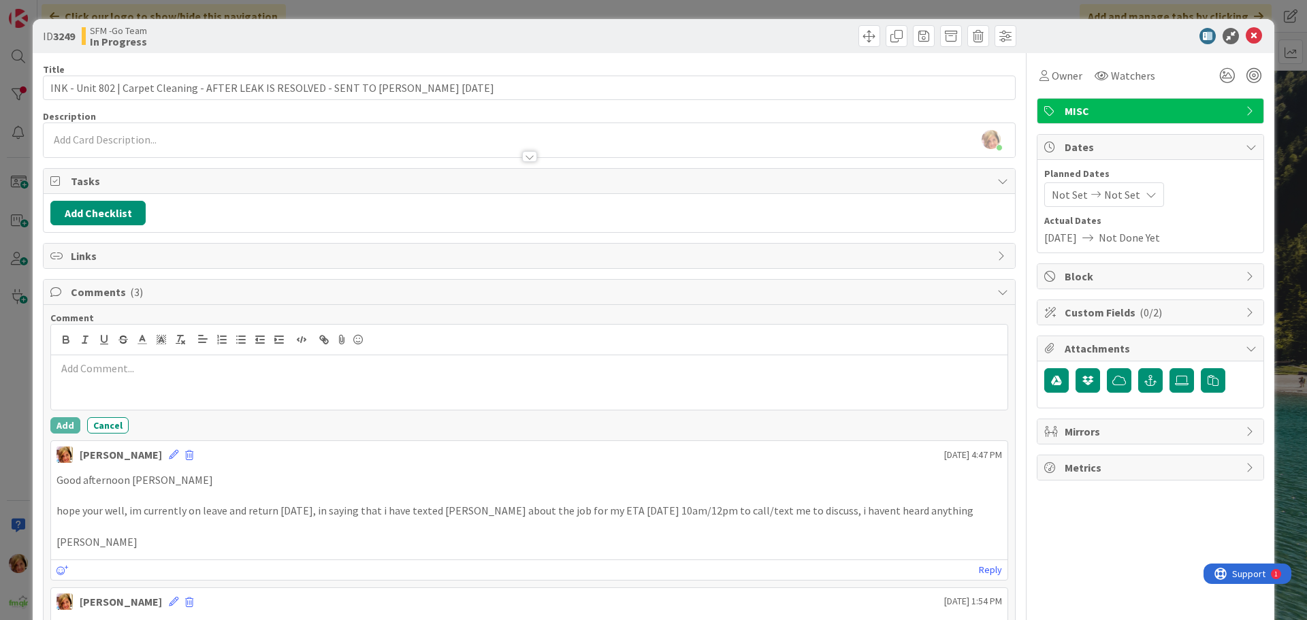
click at [144, 409] on div at bounding box center [529, 382] width 957 height 54
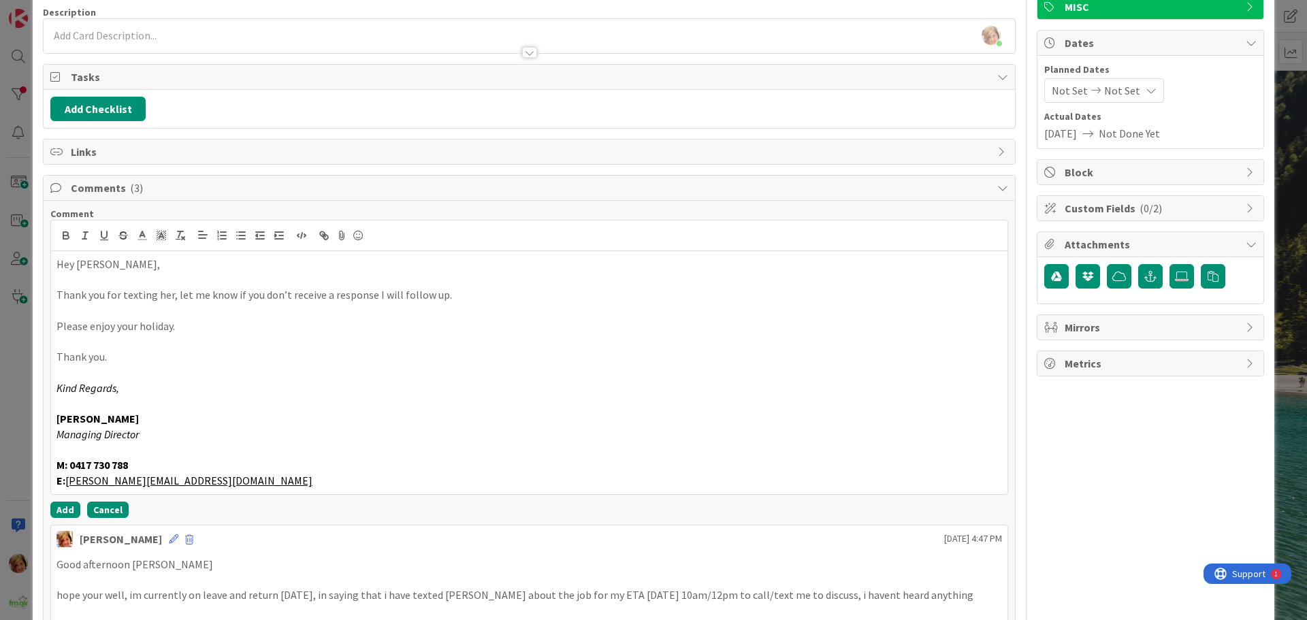
scroll to position [136, 0]
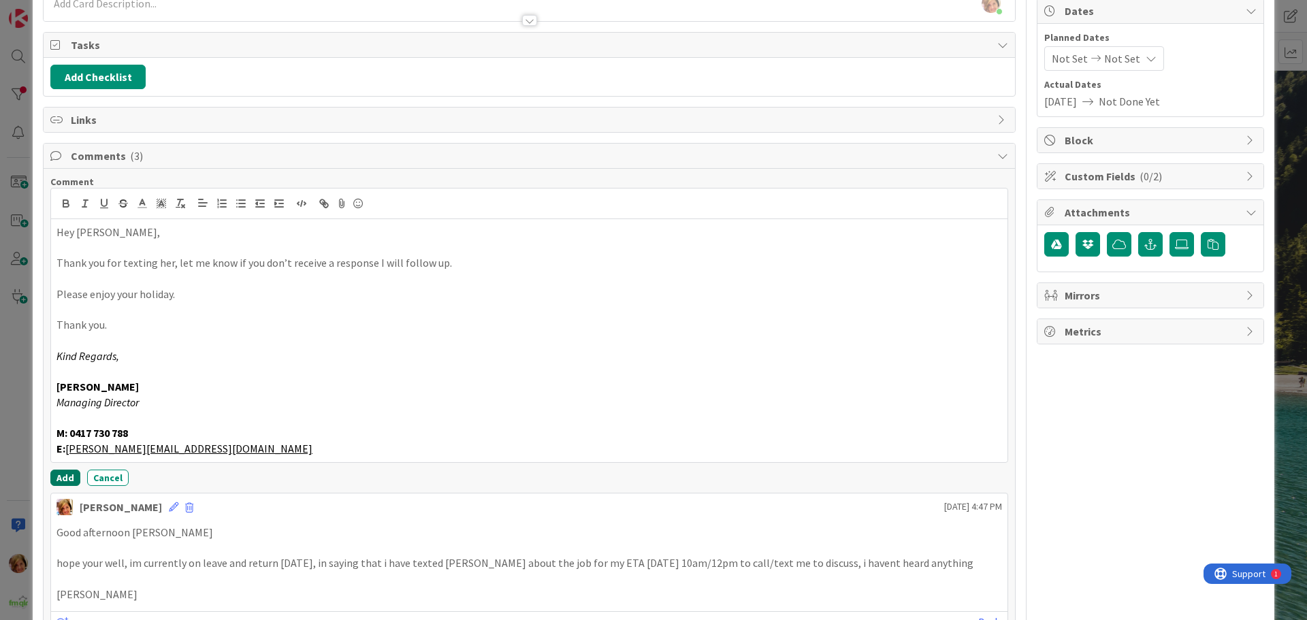
click at [54, 472] on button "Add" at bounding box center [65, 478] width 30 height 16
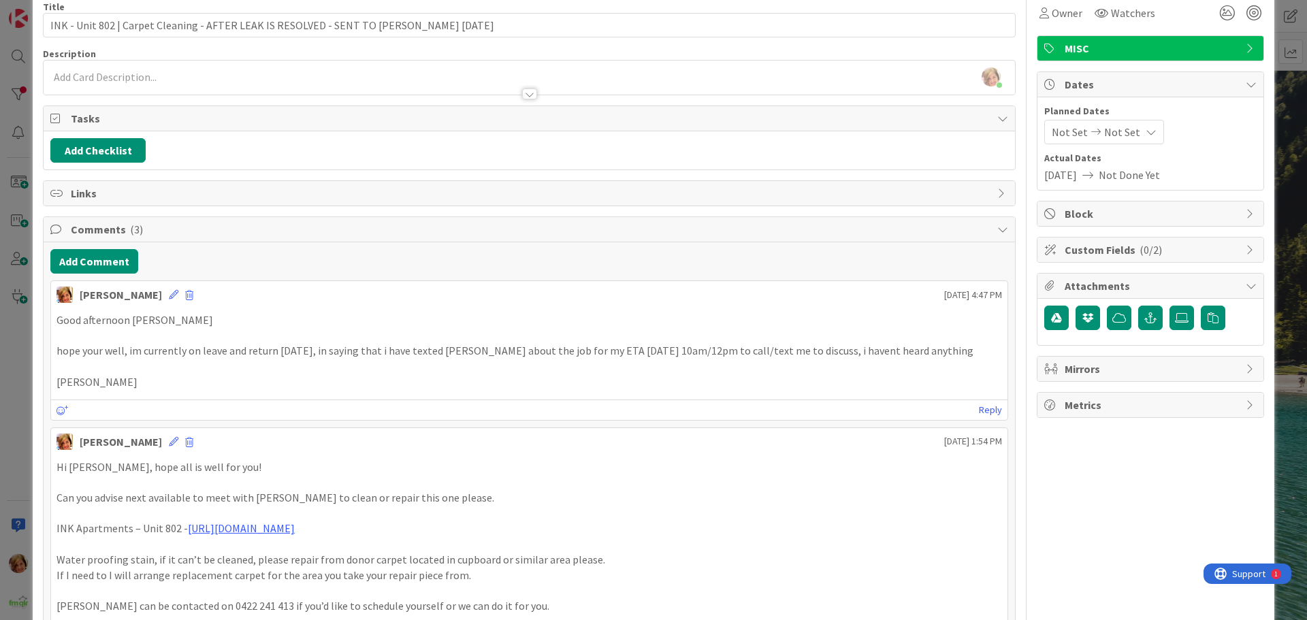
scroll to position [0, 0]
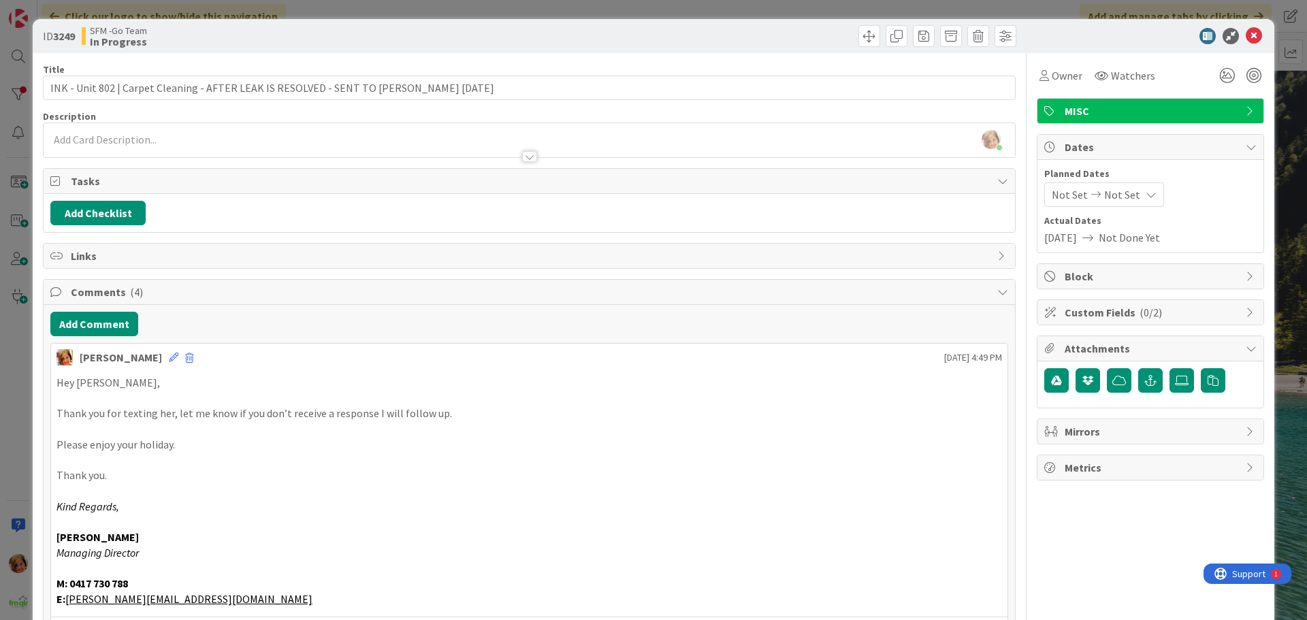
click at [595, 35] on div at bounding box center [774, 36] width 483 height 22
click at [1247, 37] on icon at bounding box center [1254, 36] width 16 height 16
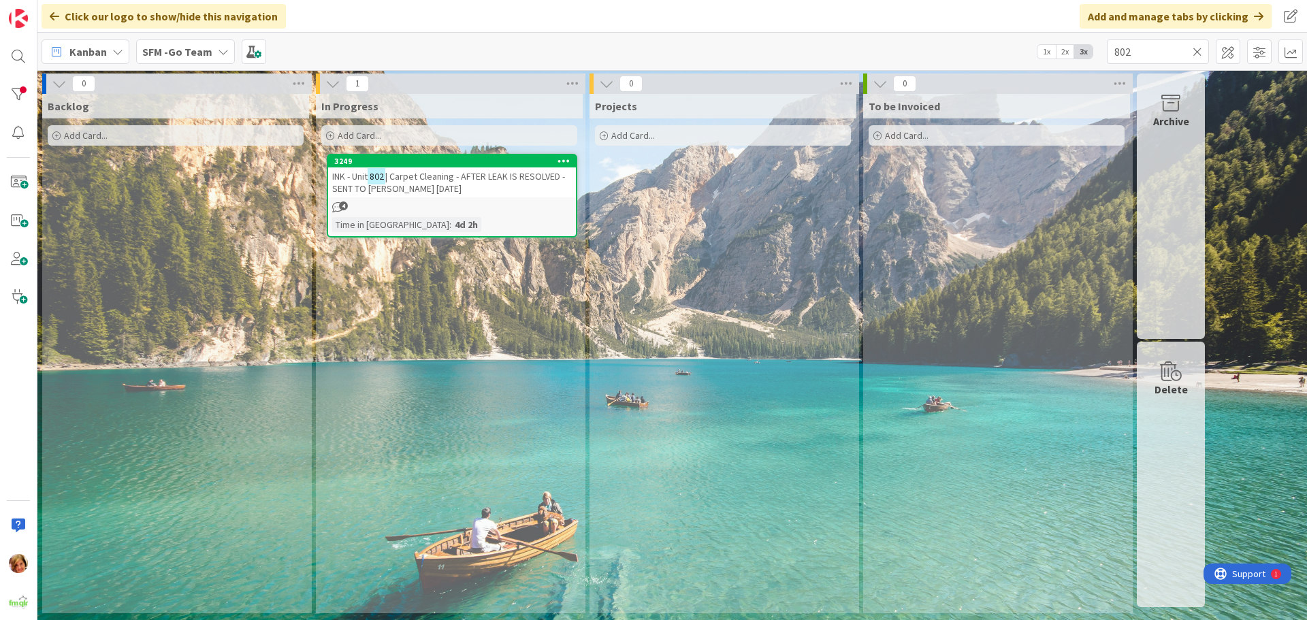
click at [1200, 50] on icon at bounding box center [1198, 52] width 10 height 12
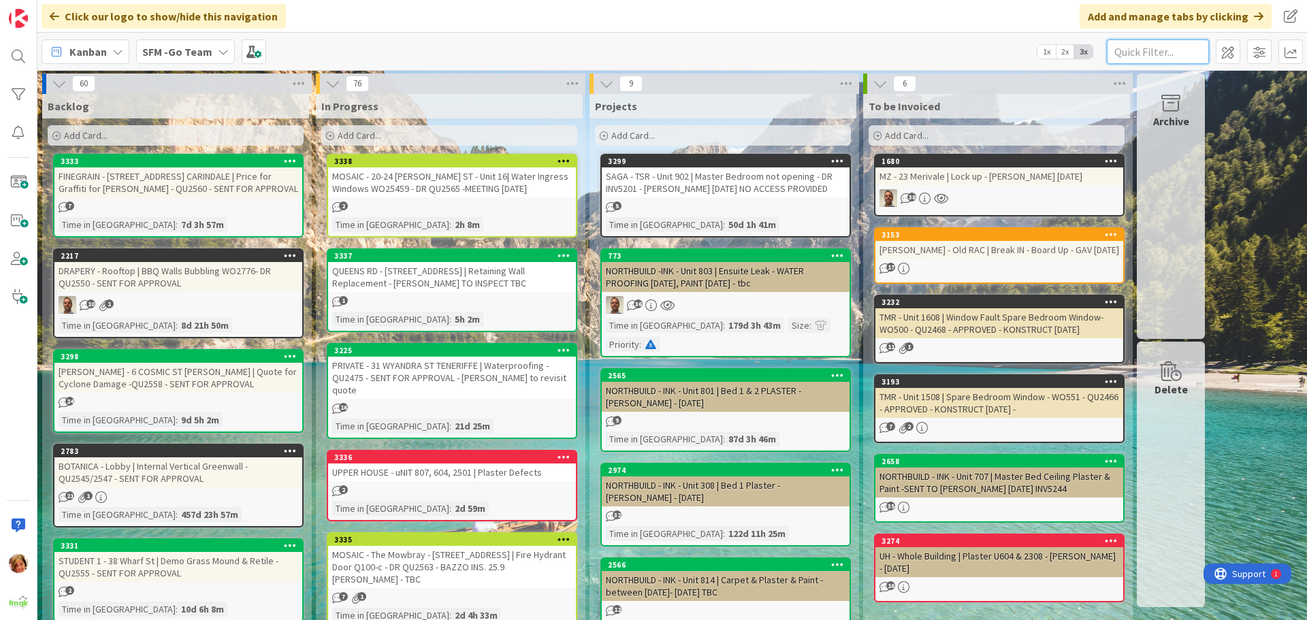
click at [1155, 52] on input "text" at bounding box center [1158, 51] width 102 height 25
type input "21910"
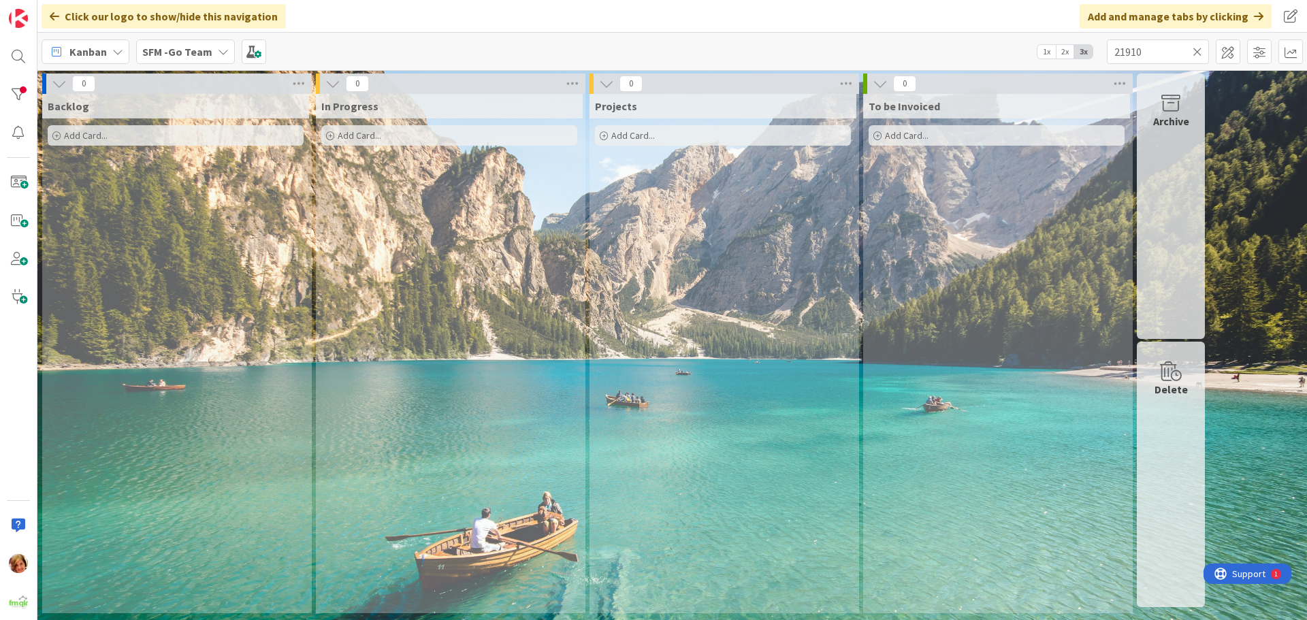
click at [1198, 51] on icon at bounding box center [1198, 52] width 10 height 12
click at [1185, 50] on input "text" at bounding box center [1158, 51] width 102 height 25
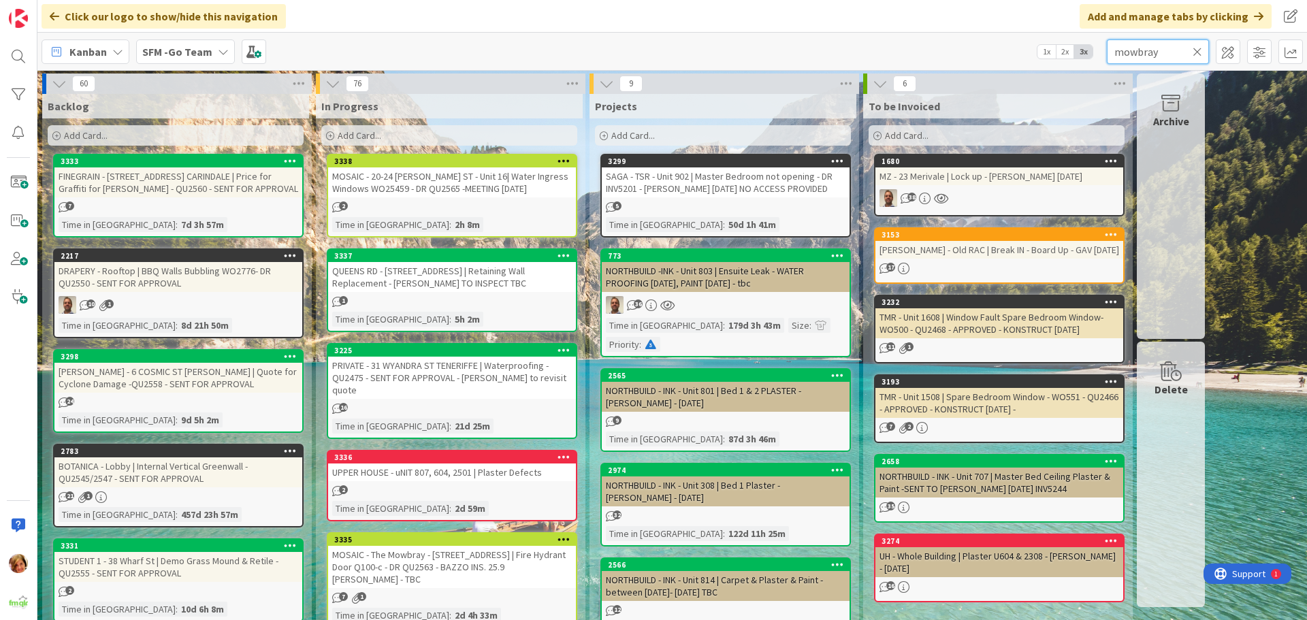
type input "mowbray"
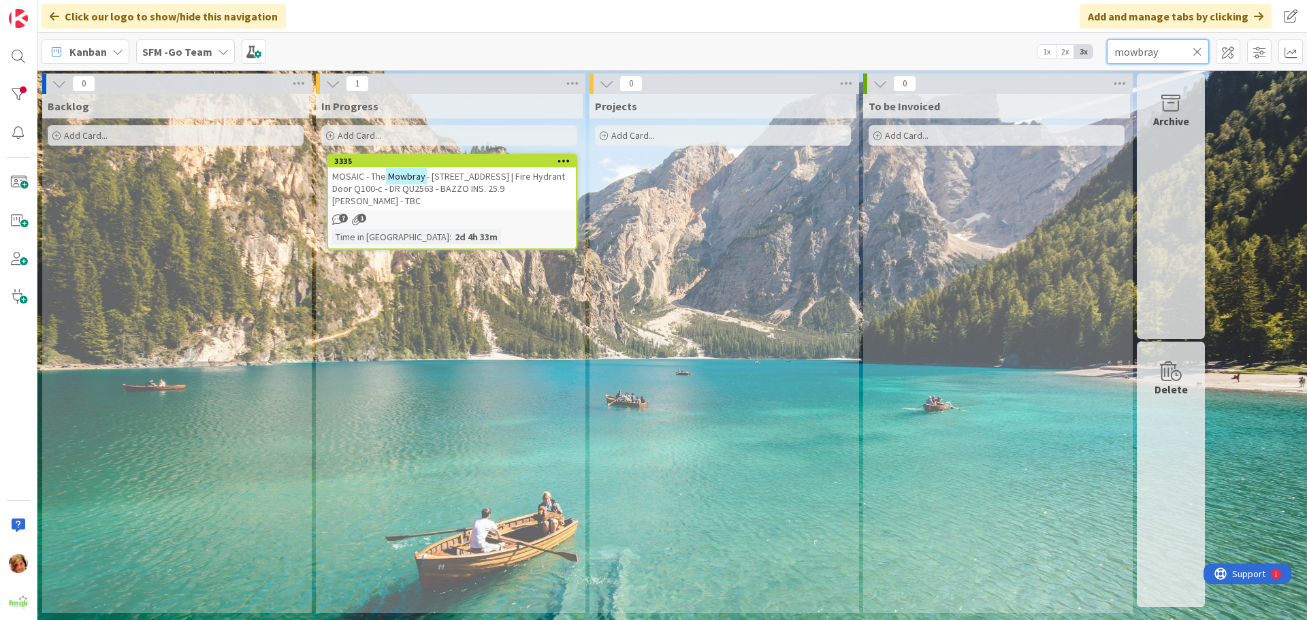
drag, startPoint x: 1185, startPoint y: 50, endPoint x: 972, endPoint y: -12, distance: 222.8
drag, startPoint x: 972, startPoint y: -12, endPoint x: 484, endPoint y: 184, distance: 525.4
click at [484, 184] on span "- [STREET_ADDRESS] | Fire Hydrant Door Q100-c - DR QU2563 - BAZZO INS. 25.9 [PE…" at bounding box center [448, 188] width 233 height 37
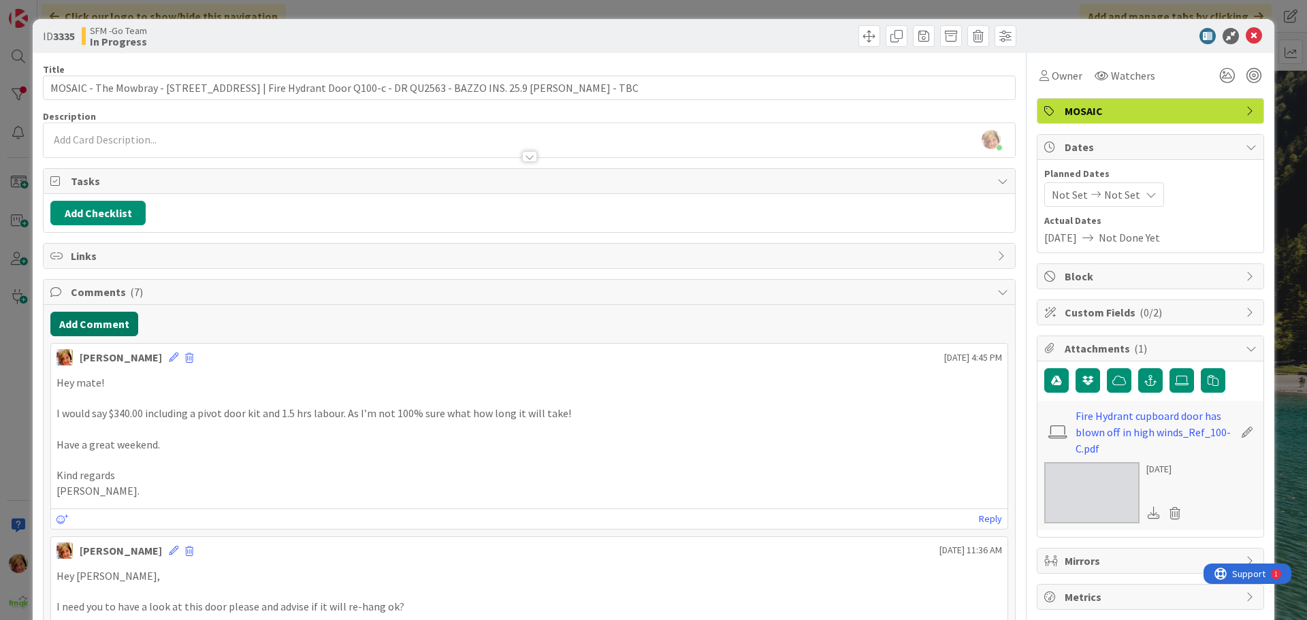
click at [101, 325] on button "Add Comment" at bounding box center [94, 324] width 88 height 25
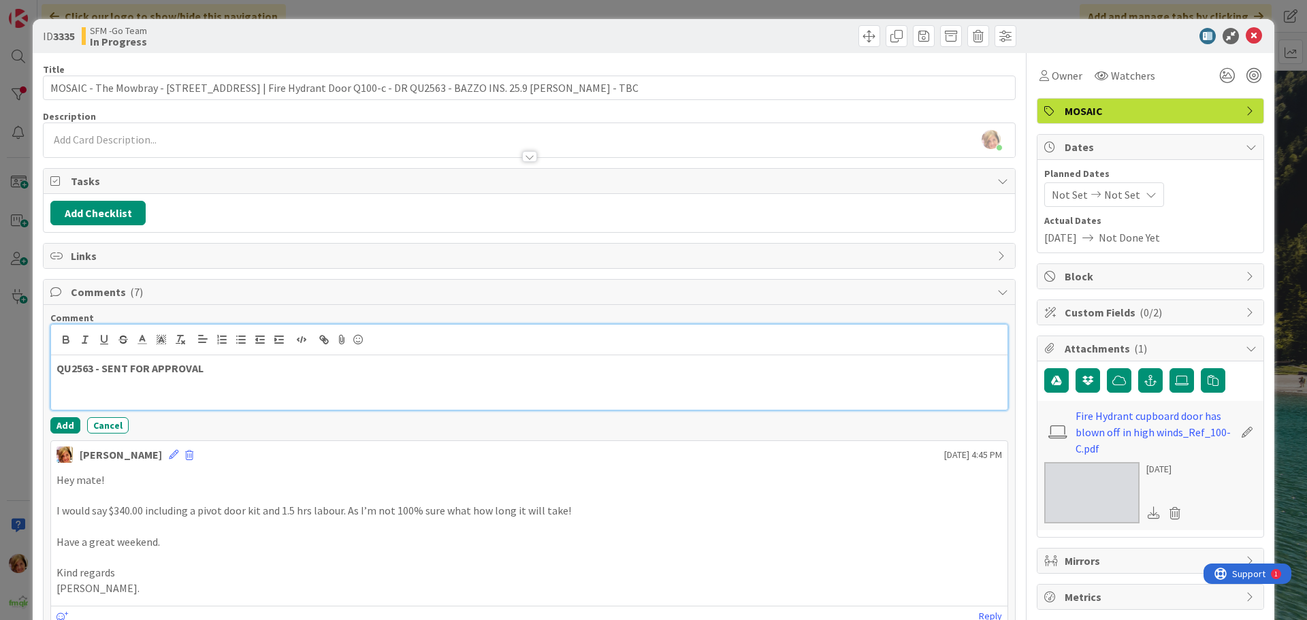
click at [257, 370] on p "QU2563 - SENT FOR APPROVAL" at bounding box center [530, 369] width 946 height 16
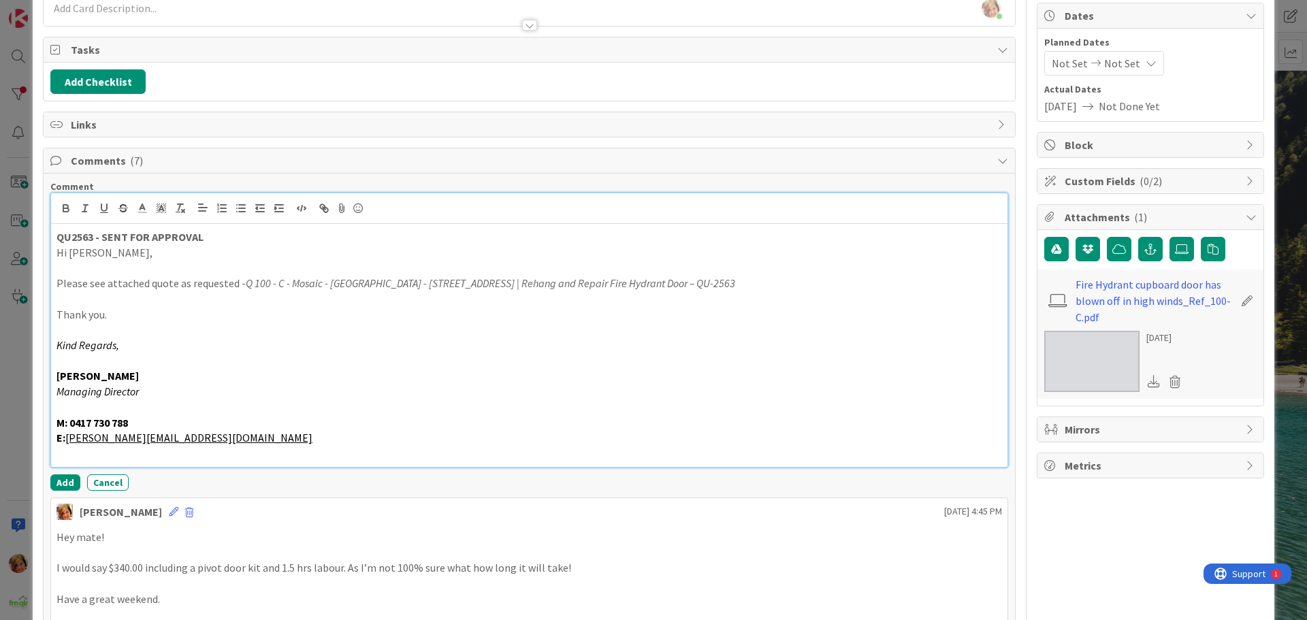
scroll to position [136, 0]
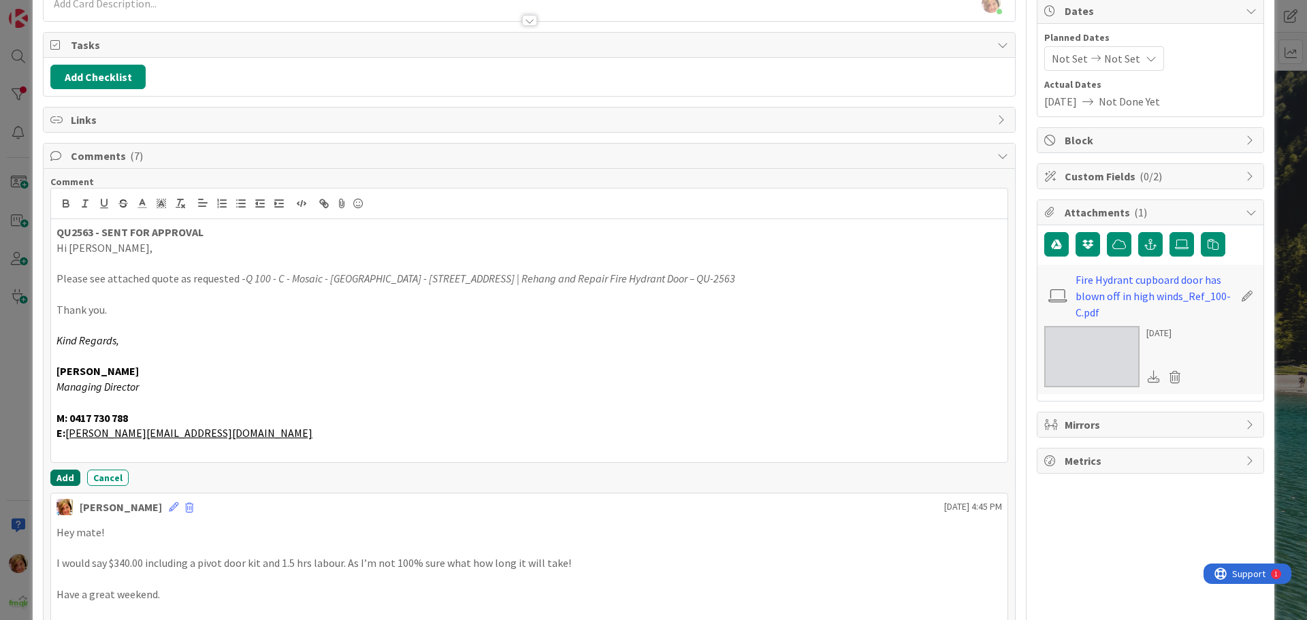
click at [64, 474] on button "Add" at bounding box center [65, 478] width 30 height 16
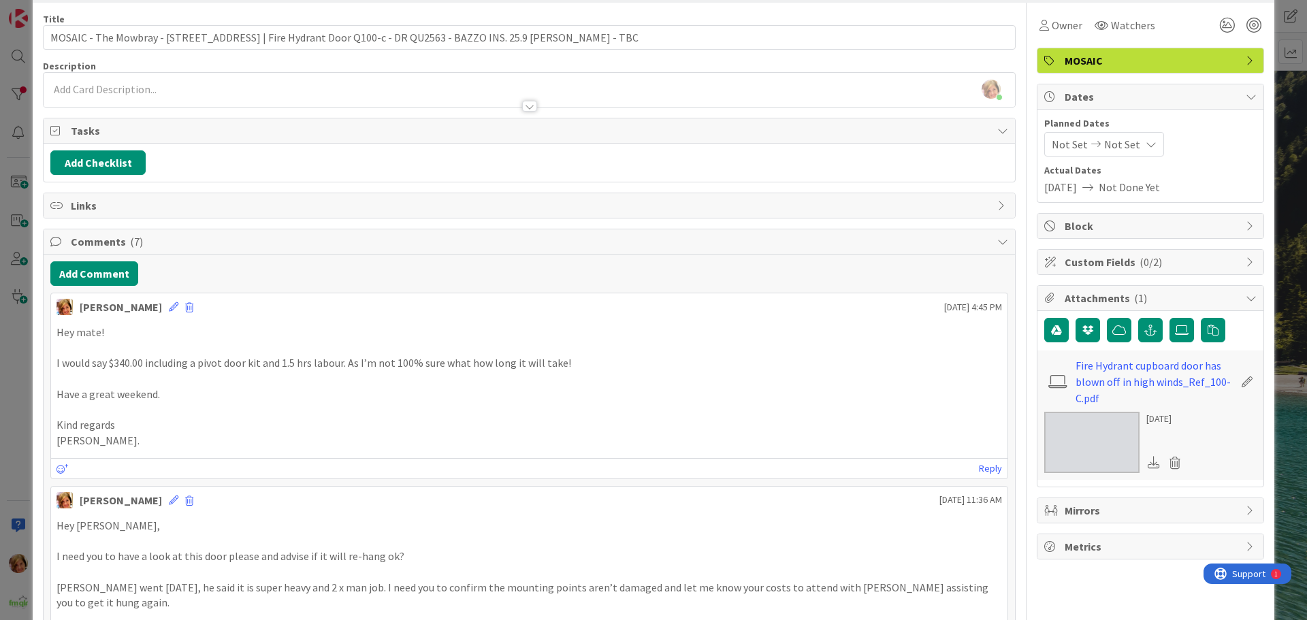
scroll to position [0, 0]
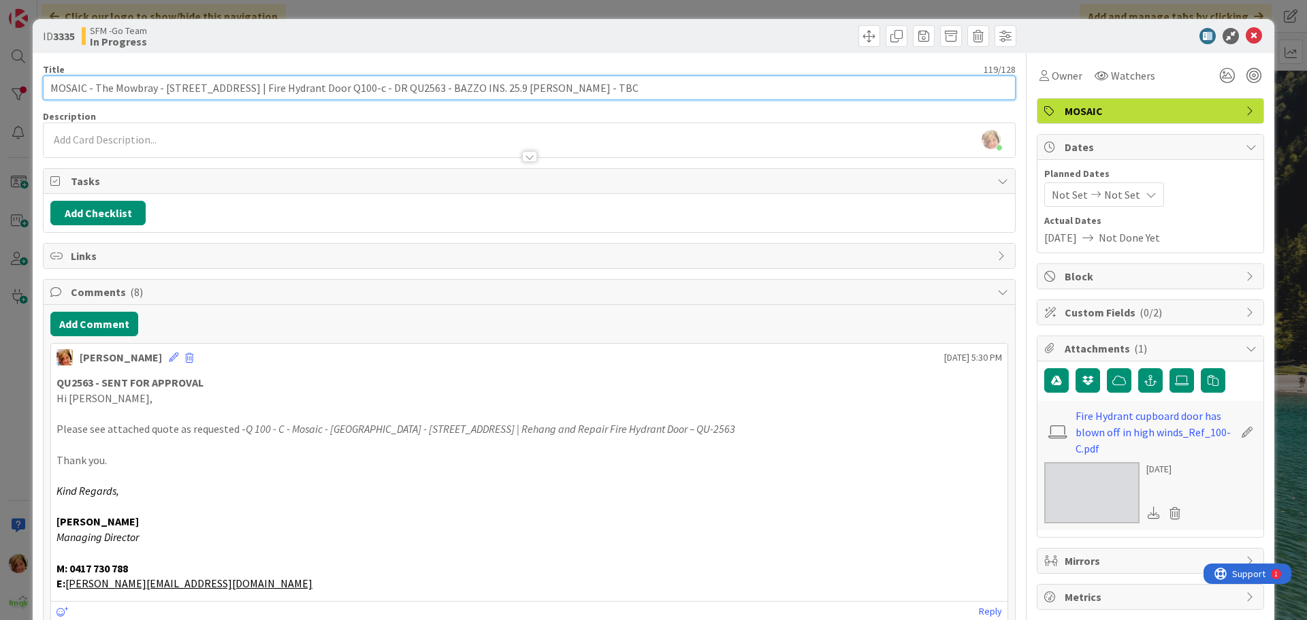
click at [404, 88] on input "MOSAIC - The Mowbray - [STREET_ADDRESS] | Fire Hydrant Door Q100-c - DR QU2563 …" at bounding box center [529, 88] width 973 height 25
drag, startPoint x: 603, startPoint y: 87, endPoint x: 427, endPoint y: 93, distance: 175.7
click at [427, 93] on input "MOSAIC - The Mowbray - [STREET_ADDRESS] | Fire Hydrant Door Q100-c - QU2563 - B…" at bounding box center [529, 88] width 973 height 25
type input "MOSAIC - The Mowbray - [STREET_ADDRESS] | Fire Hydrant Door Q100-c - QU2563 SEN…"
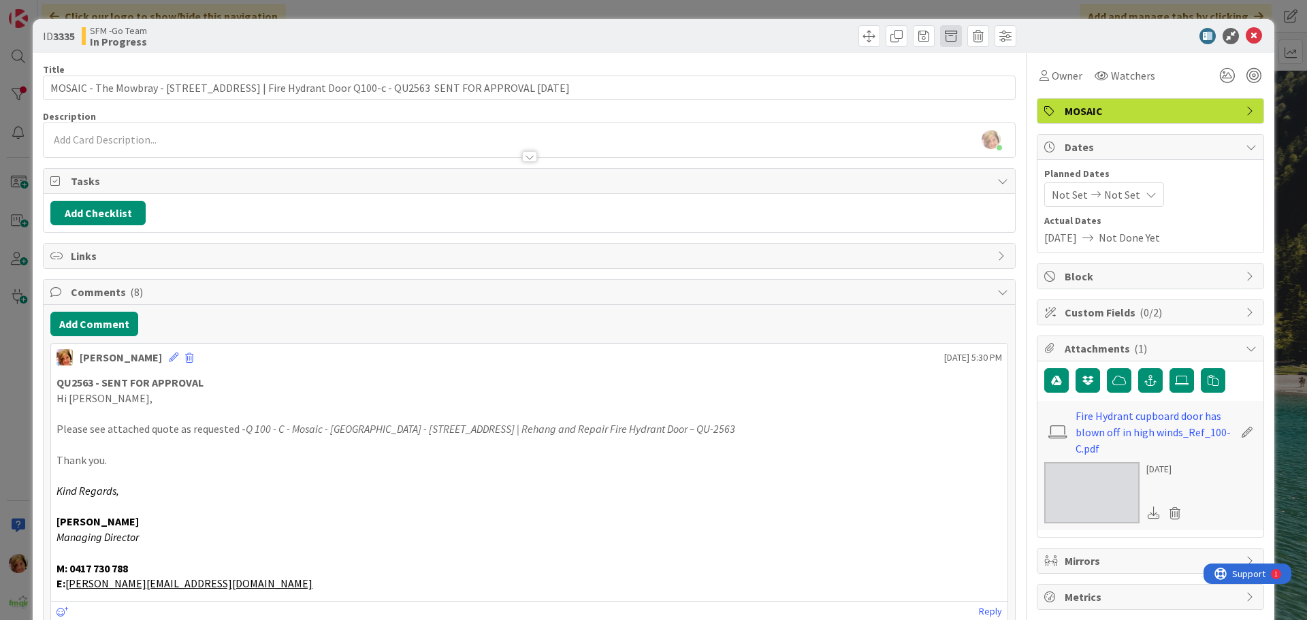
drag, startPoint x: 840, startPoint y: 210, endPoint x: 942, endPoint y: 41, distance: 197.6
click at [942, 41] on span at bounding box center [951, 36] width 22 height 22
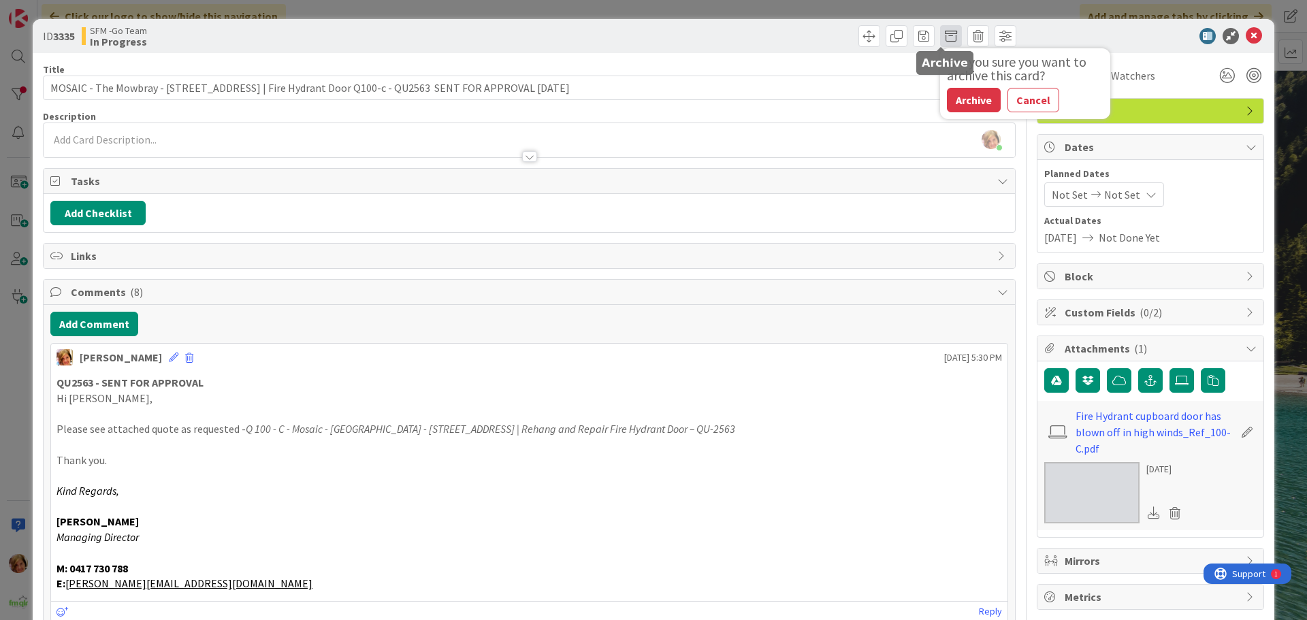
click at [941, 37] on span at bounding box center [951, 36] width 22 height 22
click at [966, 92] on button "Archive" at bounding box center [974, 100] width 54 height 25
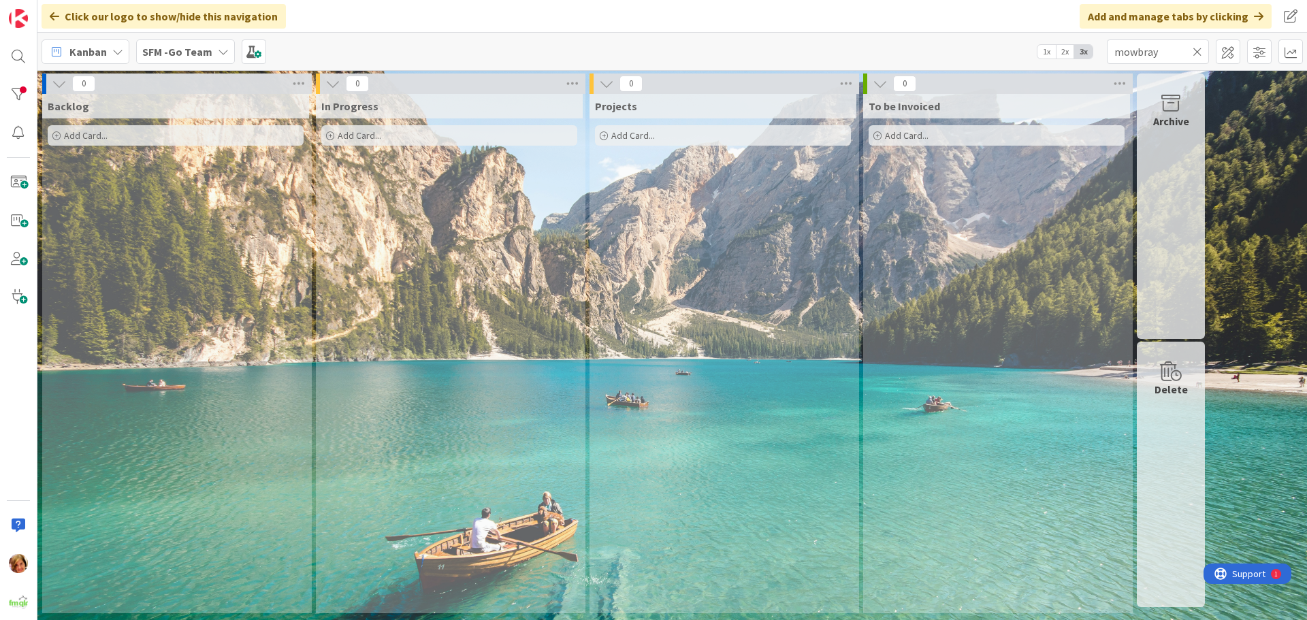
click at [1199, 50] on icon at bounding box center [1198, 52] width 10 height 12
click at [1196, 50] on input "text" at bounding box center [1158, 51] width 102 height 25
